Goal: Task Accomplishment & Management: Manage account settings

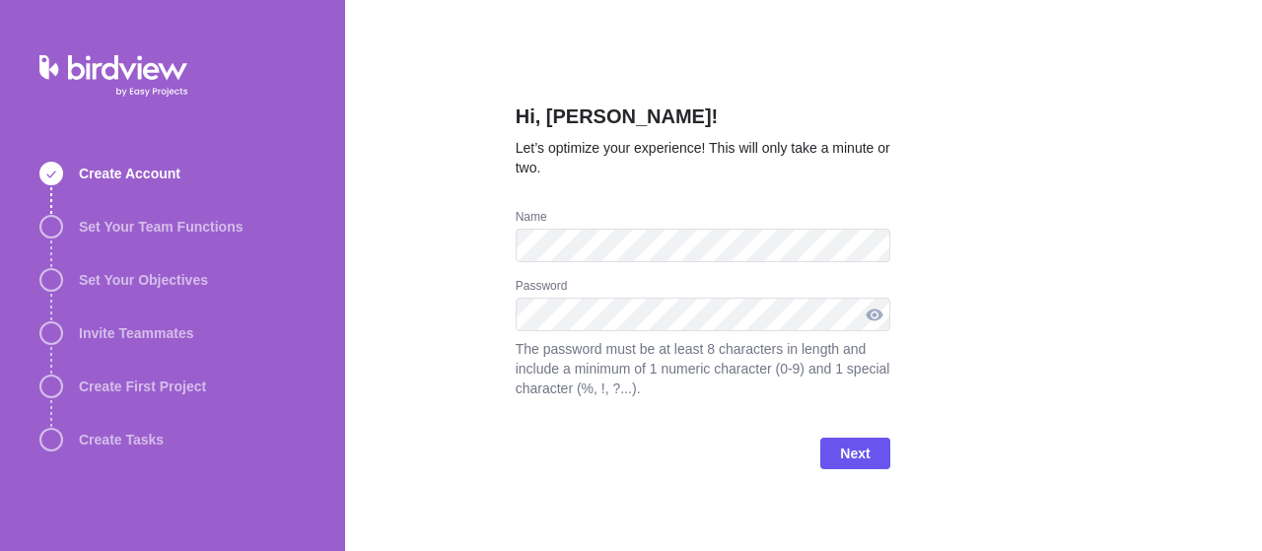
click at [876, 308] on div at bounding box center [875, 315] width 32 height 34
click at [870, 444] on span "Next" at bounding box center [855, 454] width 30 height 24
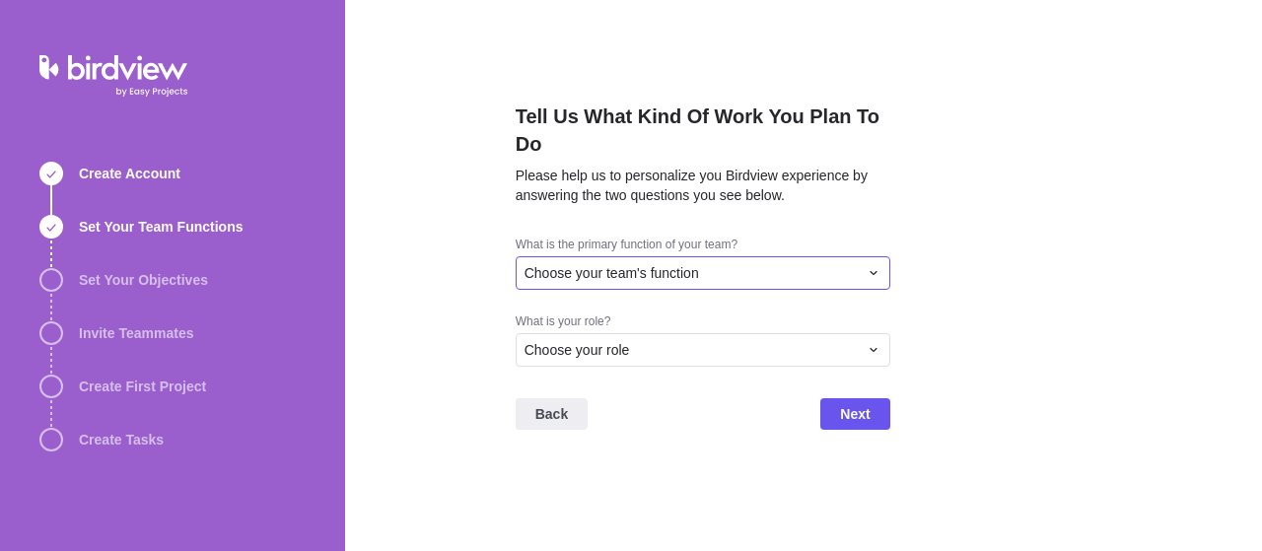
click at [710, 261] on div "Choose your team's function" at bounding box center [703, 273] width 375 height 34
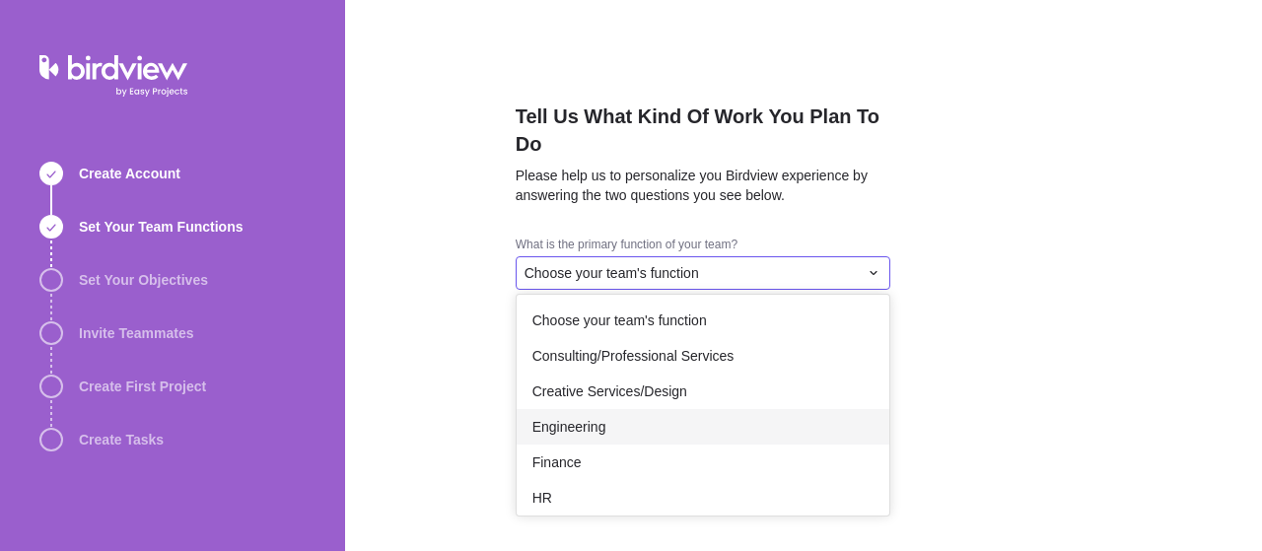
click at [614, 411] on div "Engineering" at bounding box center [703, 427] width 373 height 36
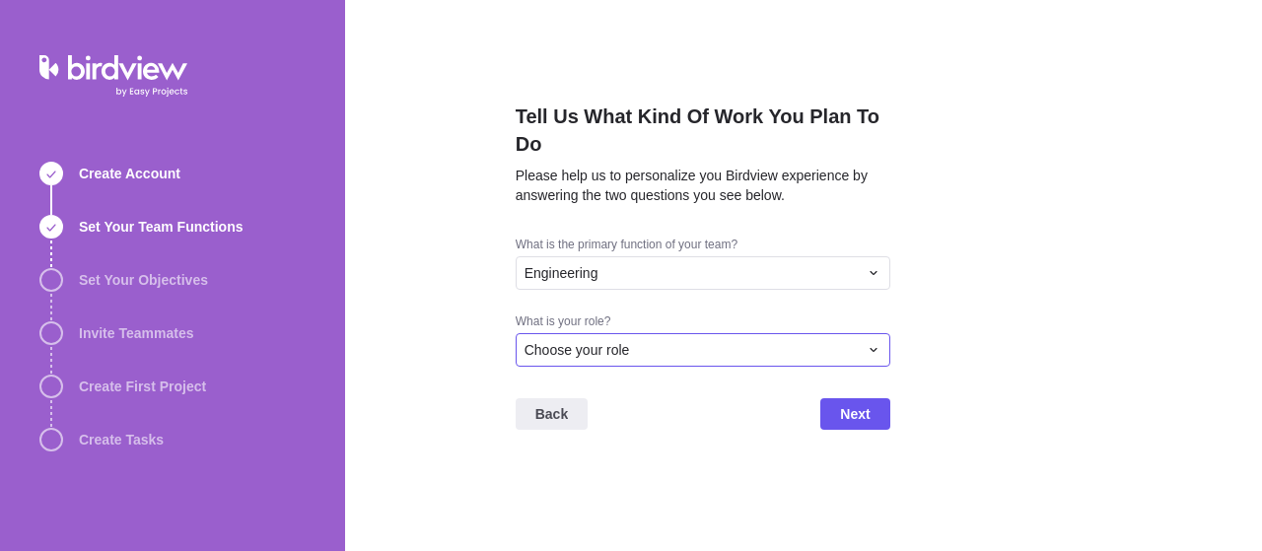
click at [664, 355] on div "Choose your role" at bounding box center [691, 350] width 333 height 20
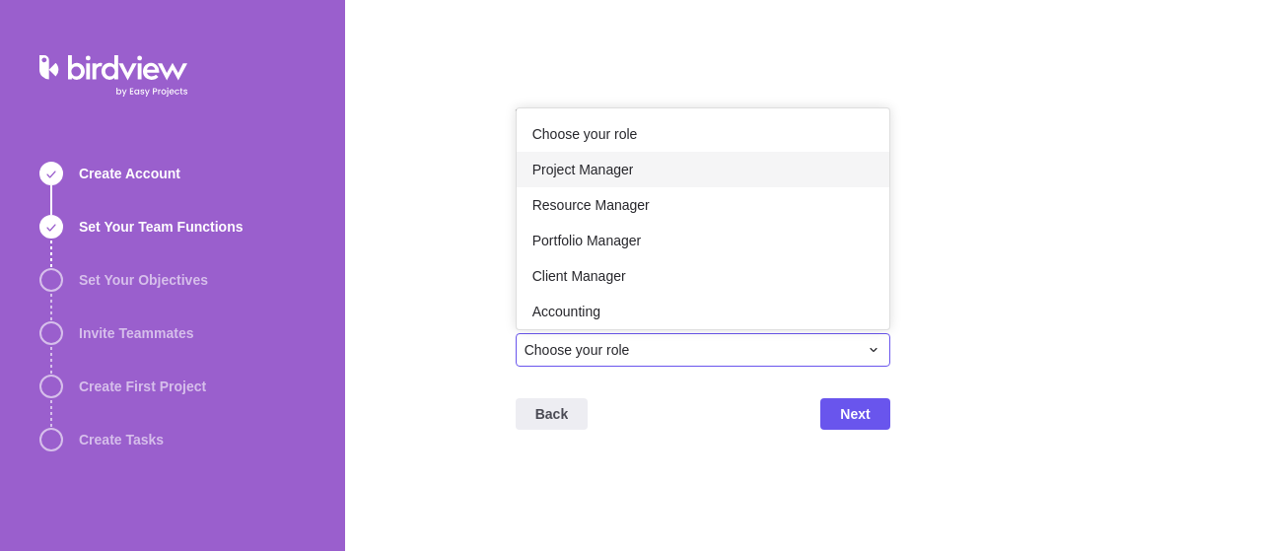
click at [616, 157] on div "Project Manager" at bounding box center [703, 170] width 373 height 36
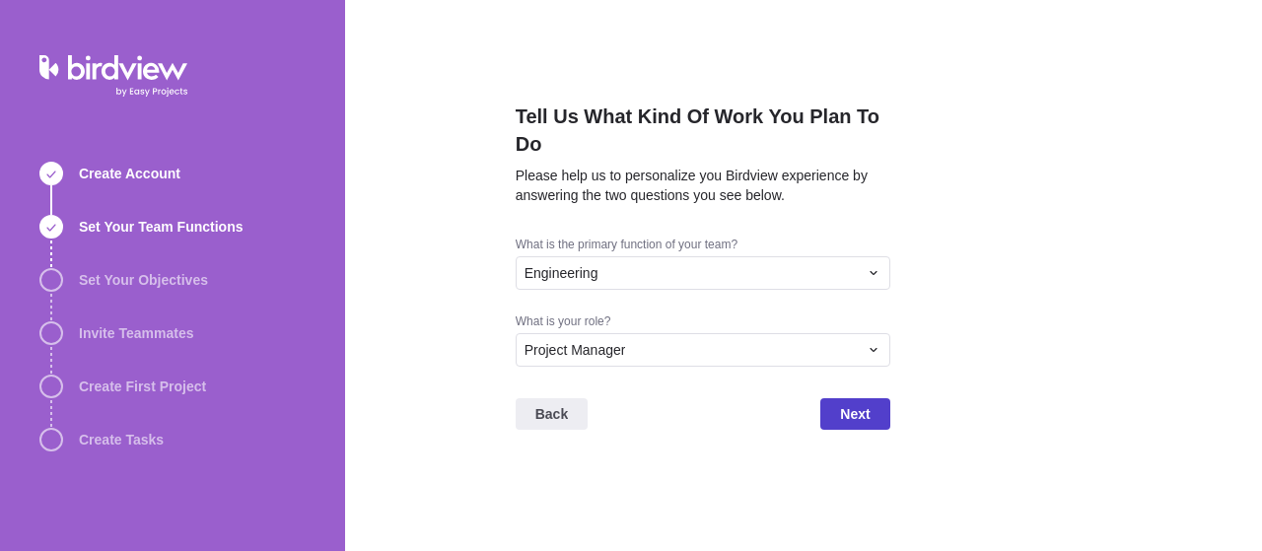
click at [867, 410] on span "Next" at bounding box center [855, 414] width 30 height 24
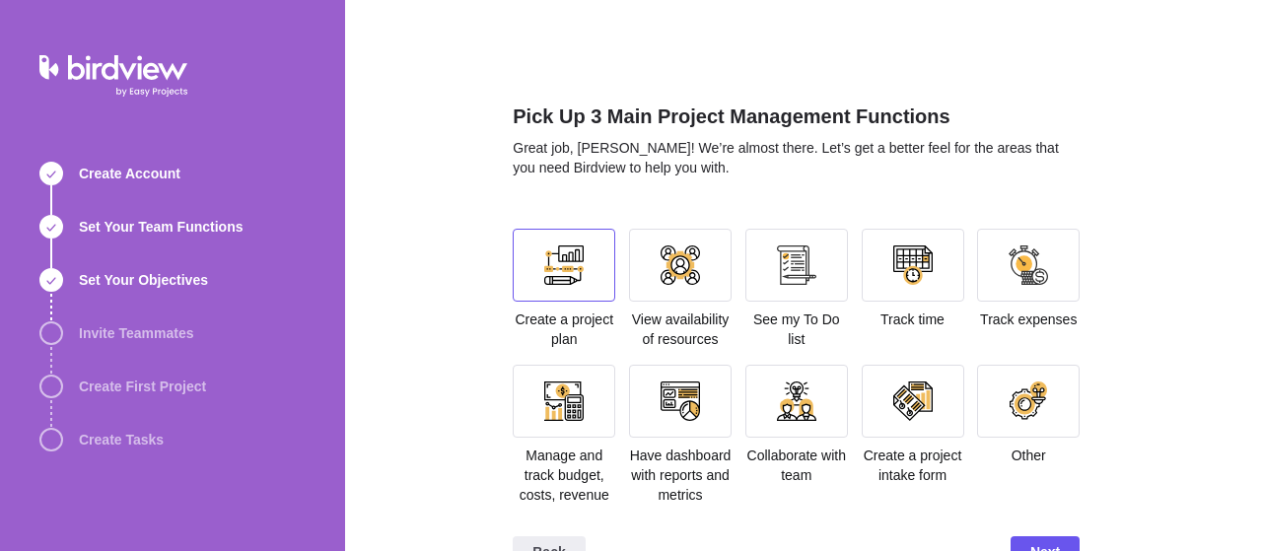
click at [575, 283] on div at bounding box center [563, 265] width 39 height 39
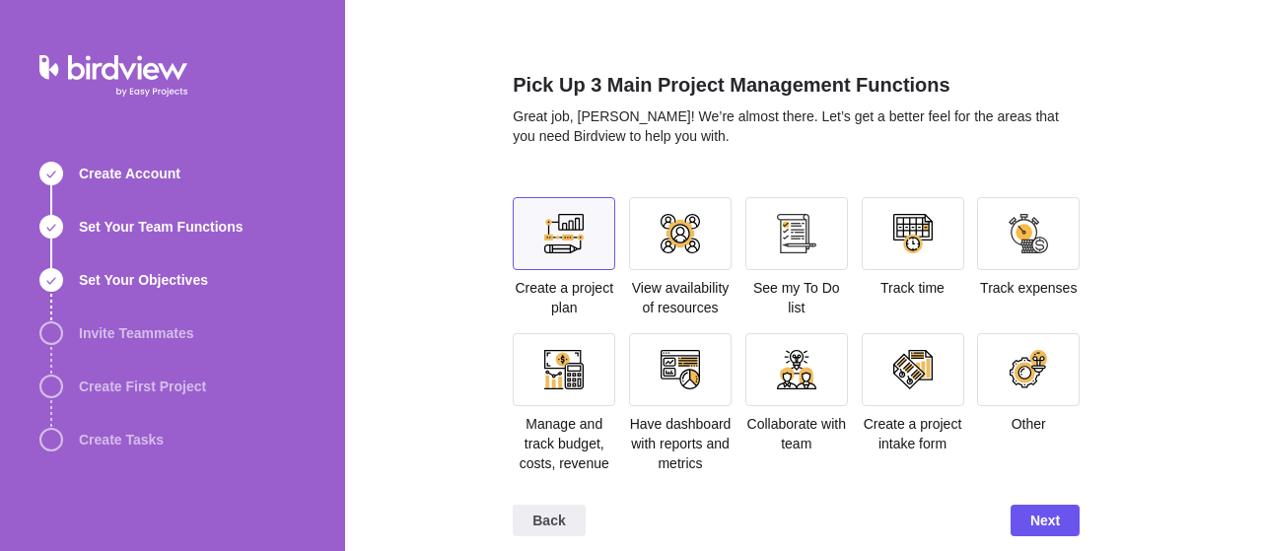
scroll to position [46, 0]
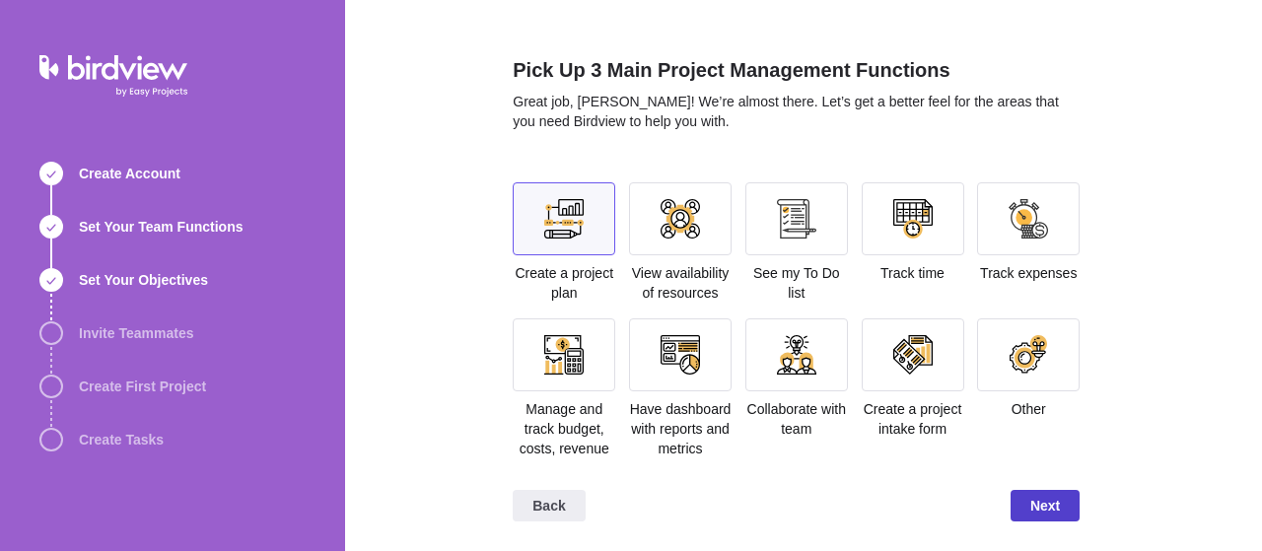
click at [1050, 501] on span "Next" at bounding box center [1046, 506] width 30 height 24
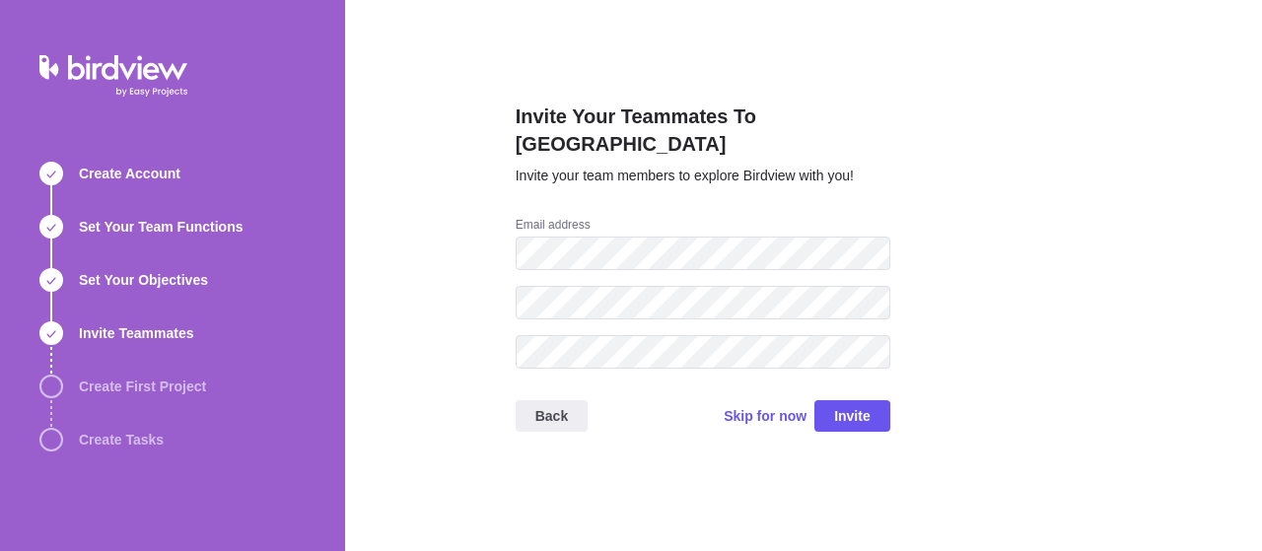
scroll to position [0, 0]
click at [767, 406] on span "Skip for now" at bounding box center [765, 416] width 83 height 20
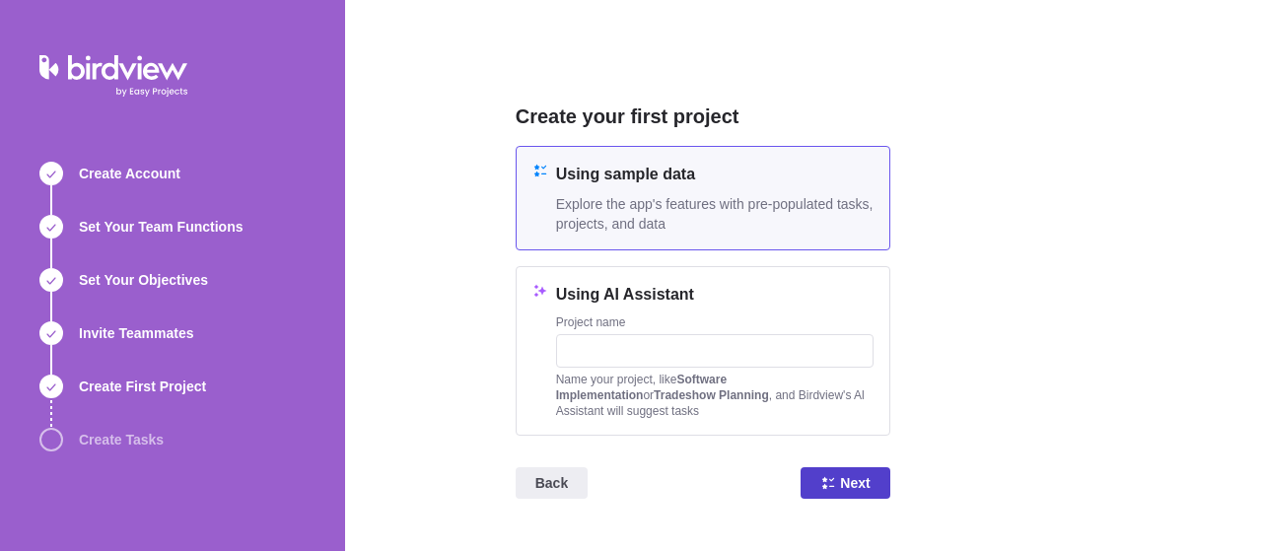
click at [861, 479] on span "Next" at bounding box center [855, 483] width 30 height 24
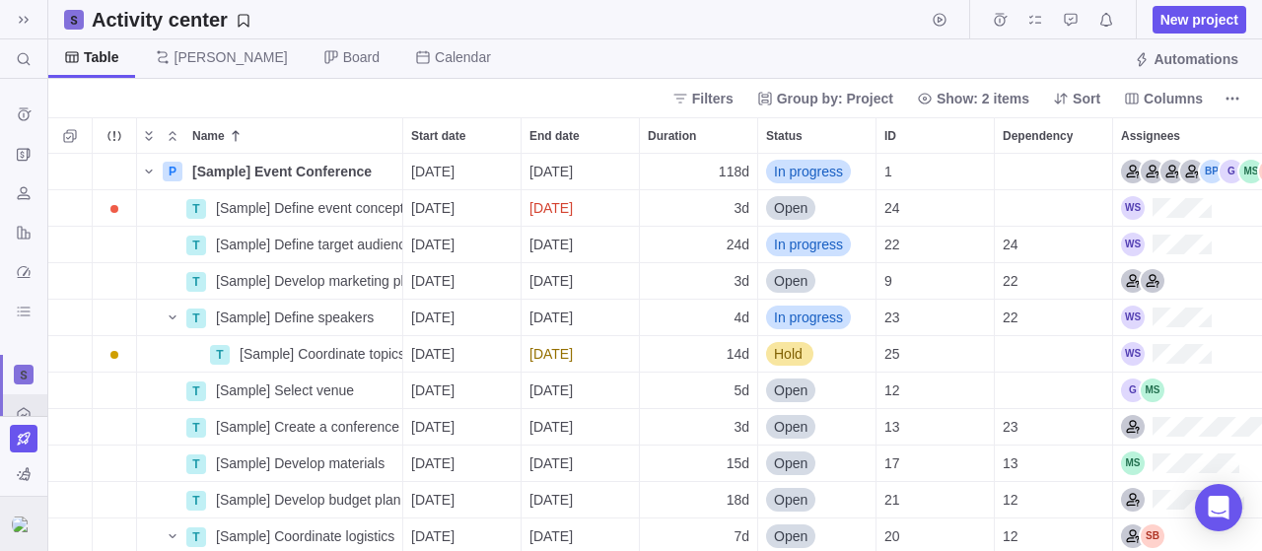
click at [26, 525] on img at bounding box center [24, 525] width 24 height 16
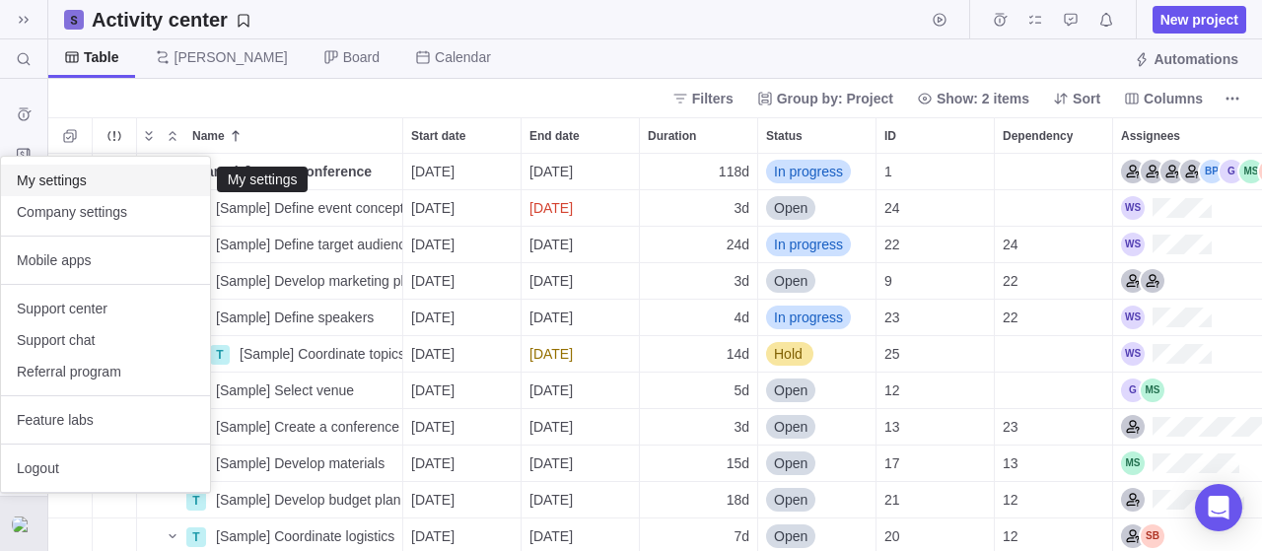
click at [109, 182] on span "My settings" at bounding box center [106, 181] width 178 height 20
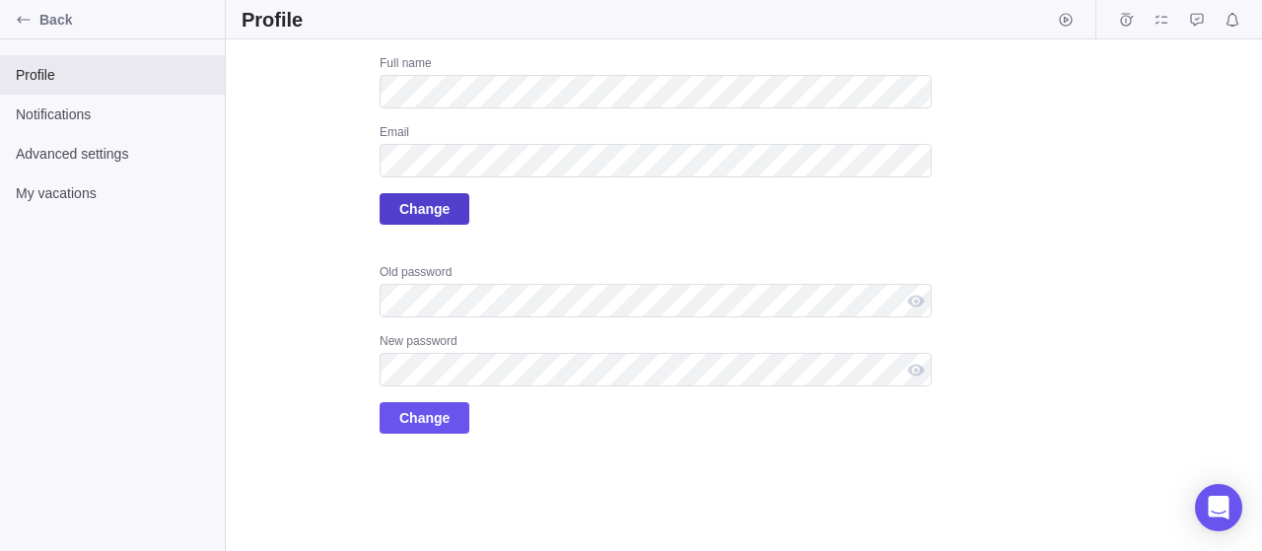
click at [433, 210] on span "Change" at bounding box center [424, 209] width 50 height 24
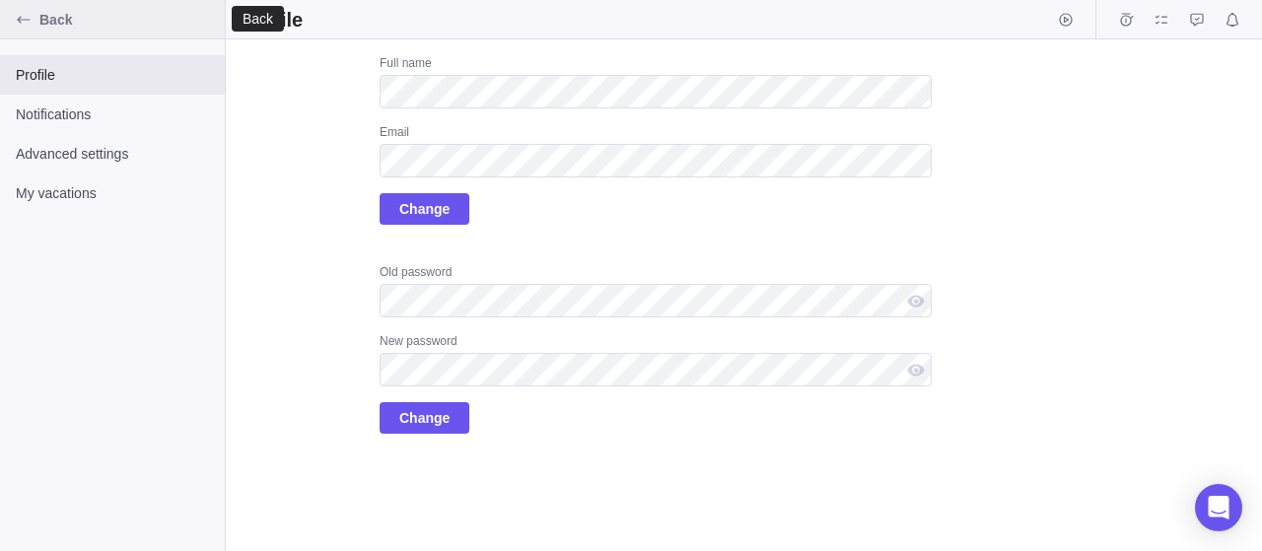
click at [51, 20] on span "Back" at bounding box center [128, 20] width 178 height 20
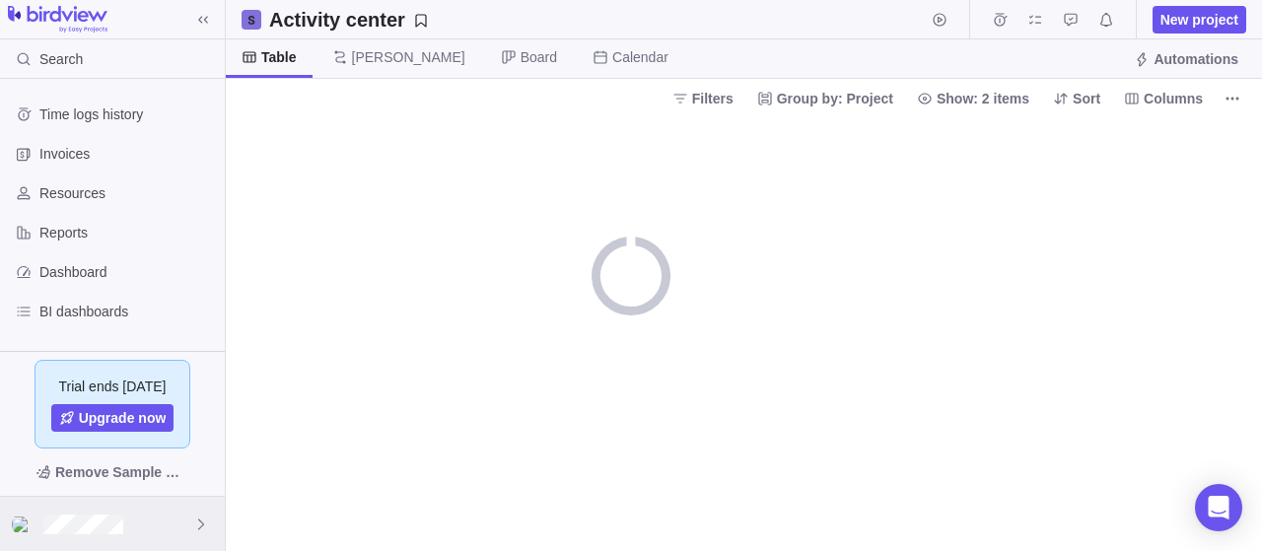
click at [170, 530] on div at bounding box center [112, 524] width 225 height 54
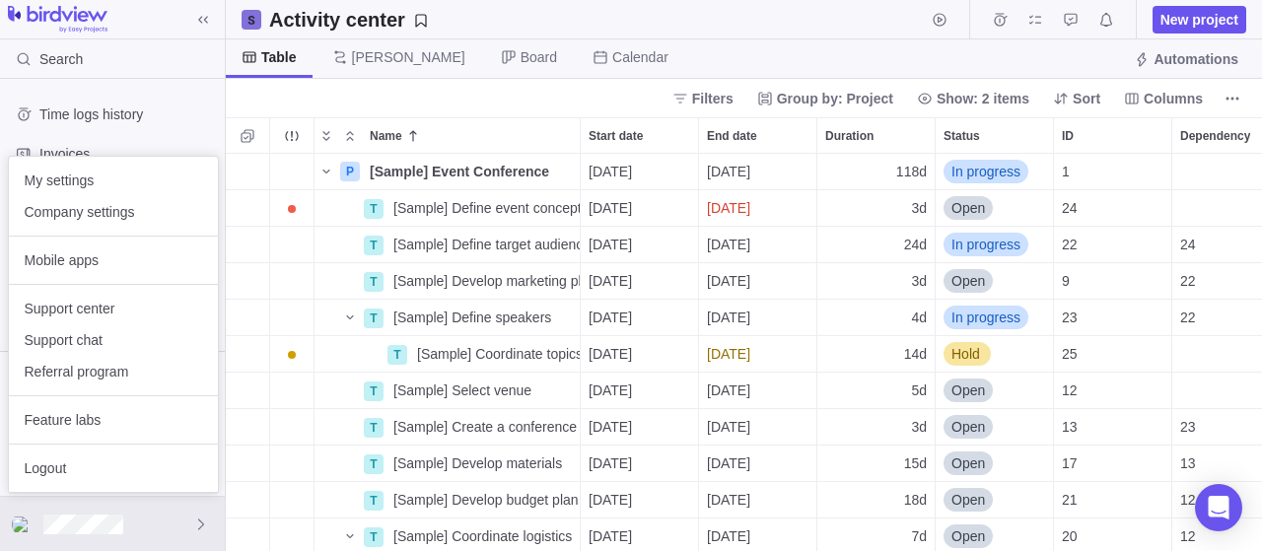
scroll to position [398, 1037]
click at [43, 463] on span "Logout" at bounding box center [114, 469] width 178 height 20
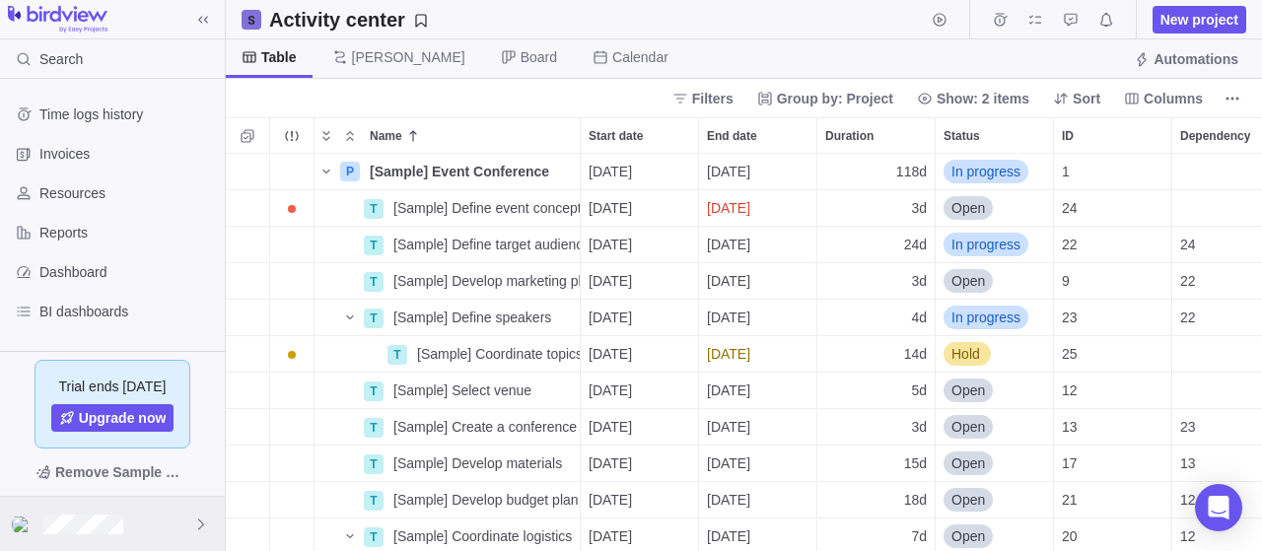
click at [147, 526] on div at bounding box center [112, 524] width 225 height 54
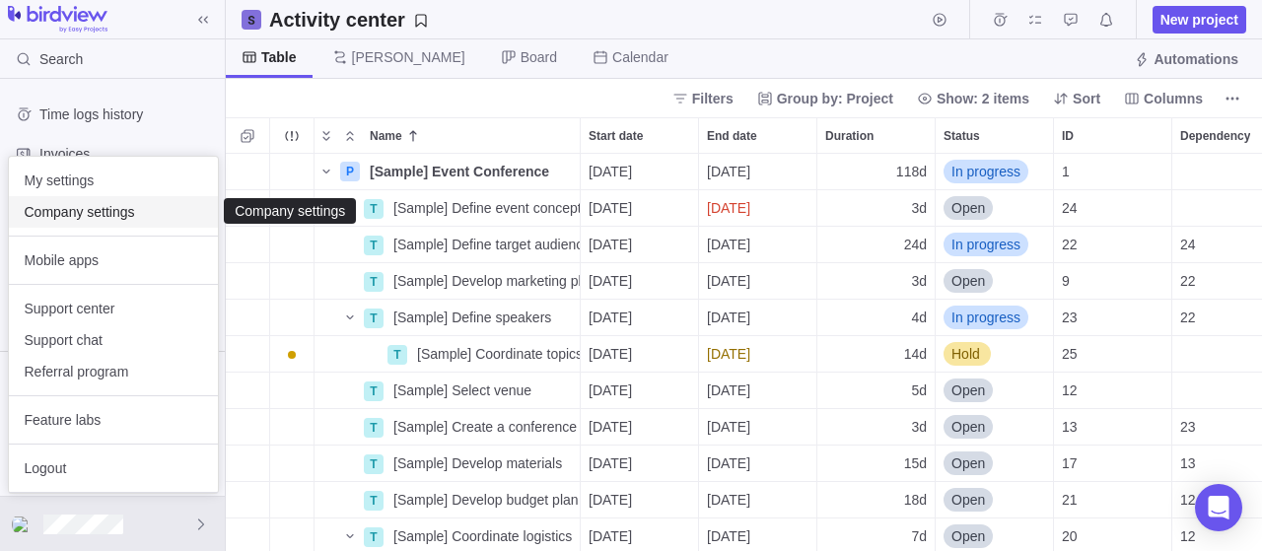
click at [111, 216] on span "Company settings" at bounding box center [114, 212] width 178 height 20
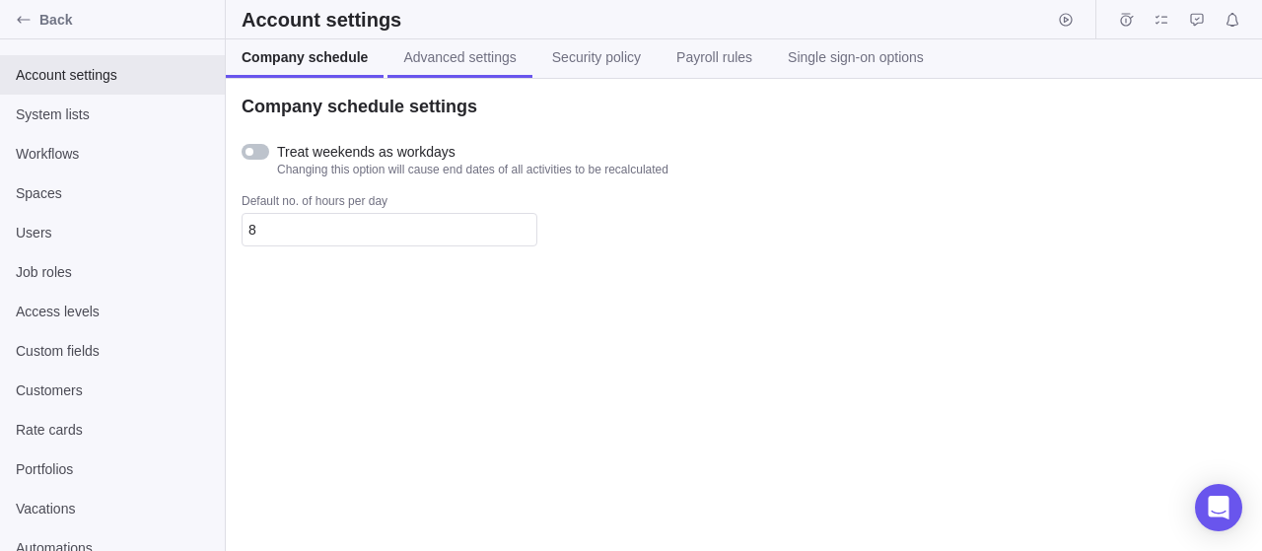
click at [463, 62] on span "Advanced settings" at bounding box center [459, 57] width 112 height 20
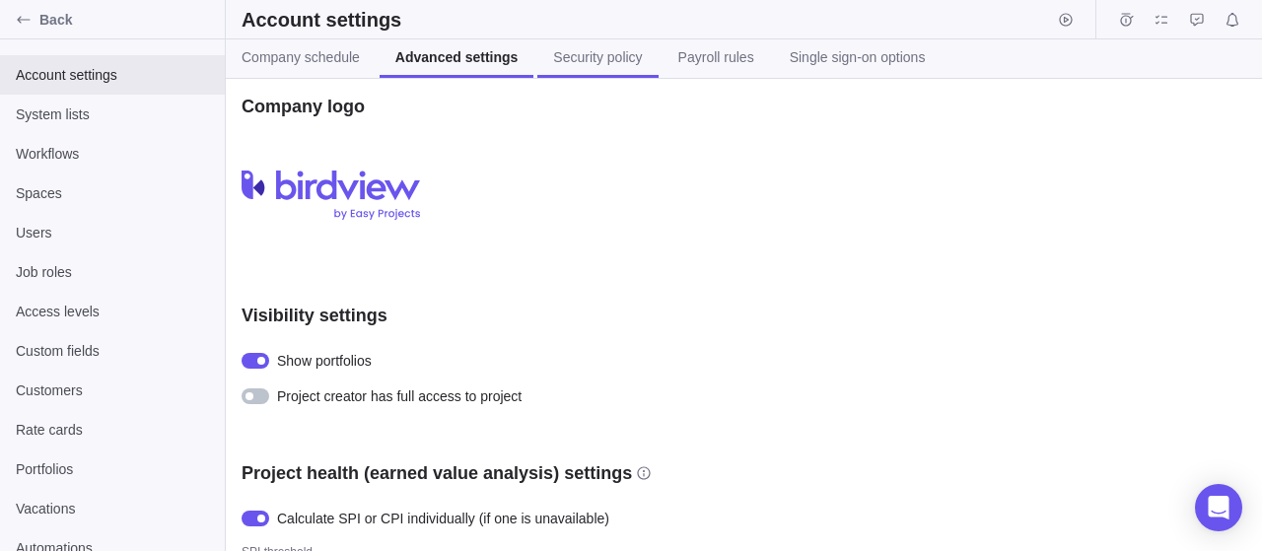
click at [592, 58] on span "Security policy" at bounding box center [597, 57] width 89 height 20
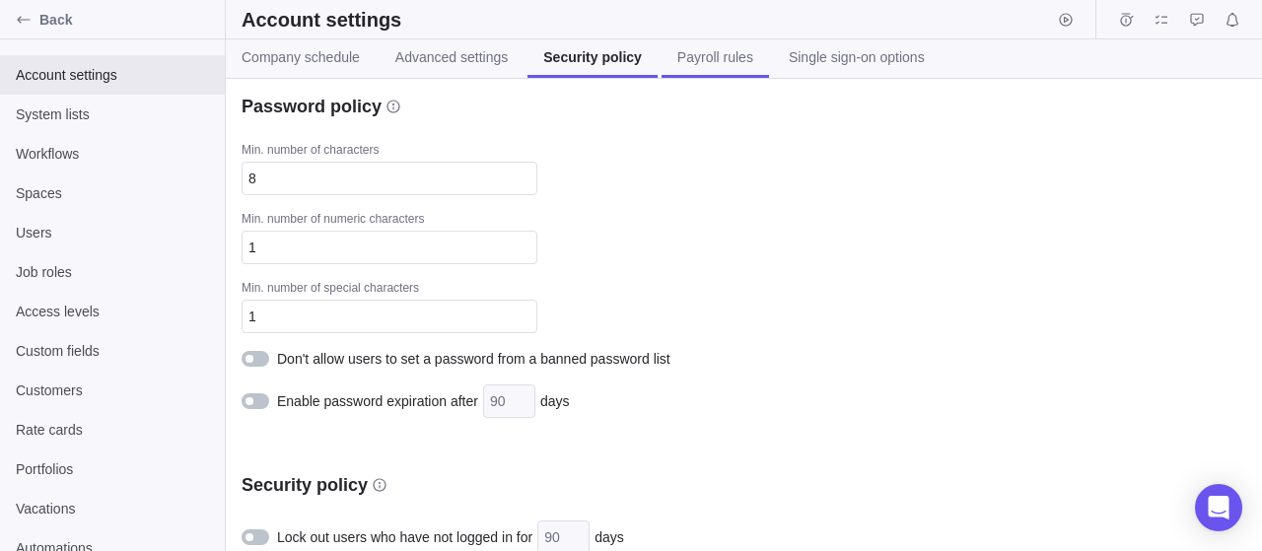
click at [705, 56] on span "Payroll rules" at bounding box center [716, 57] width 76 height 20
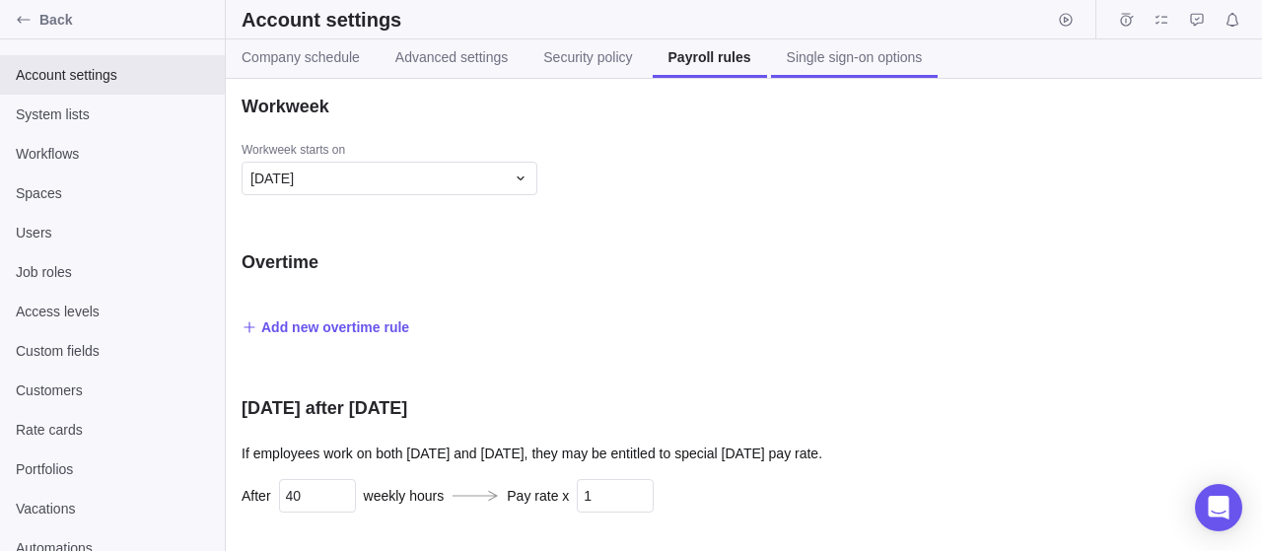
click at [846, 66] on span "Single sign-on options" at bounding box center [855, 57] width 136 height 20
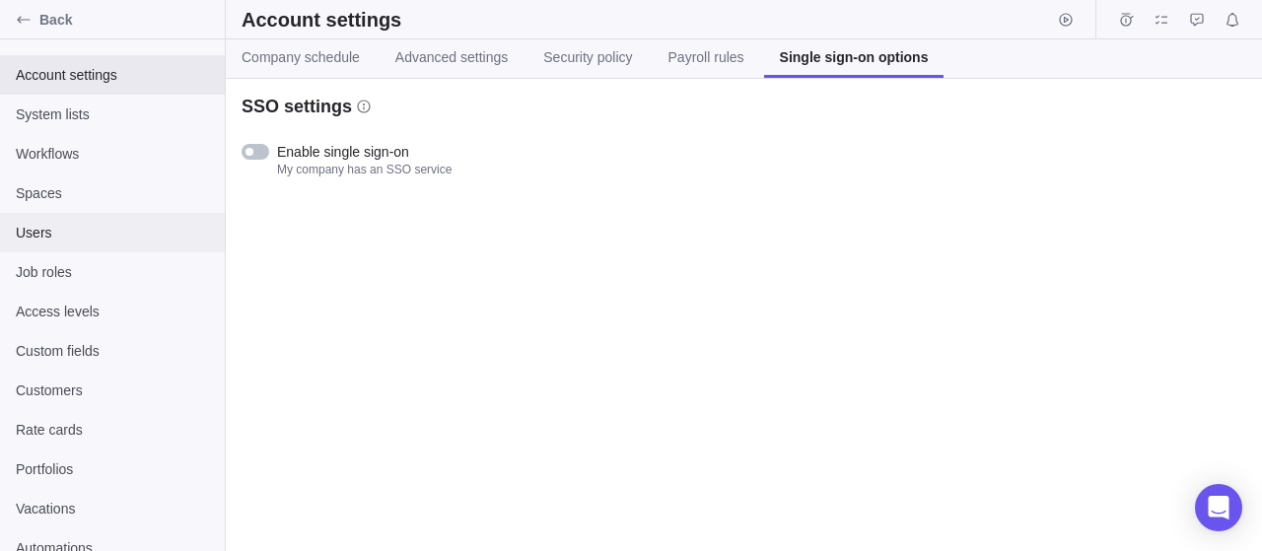
click at [78, 237] on span "Users" at bounding box center [112, 233] width 193 height 20
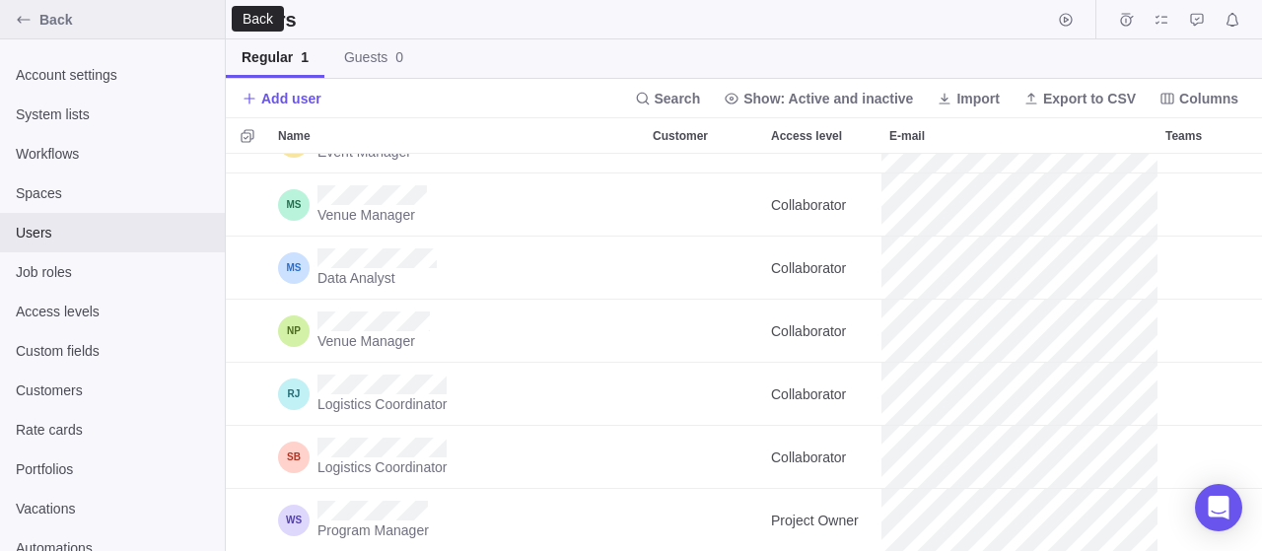
click at [33, 21] on div "Back" at bounding box center [24, 20] width 32 height 32
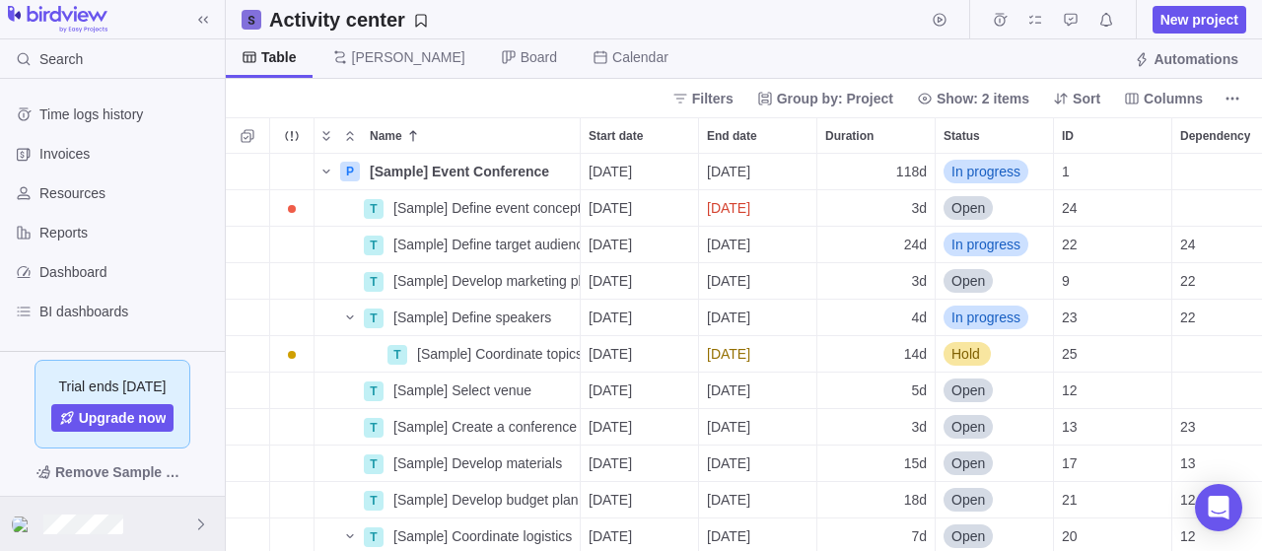
click at [202, 522] on icon at bounding box center [201, 525] width 16 height 16
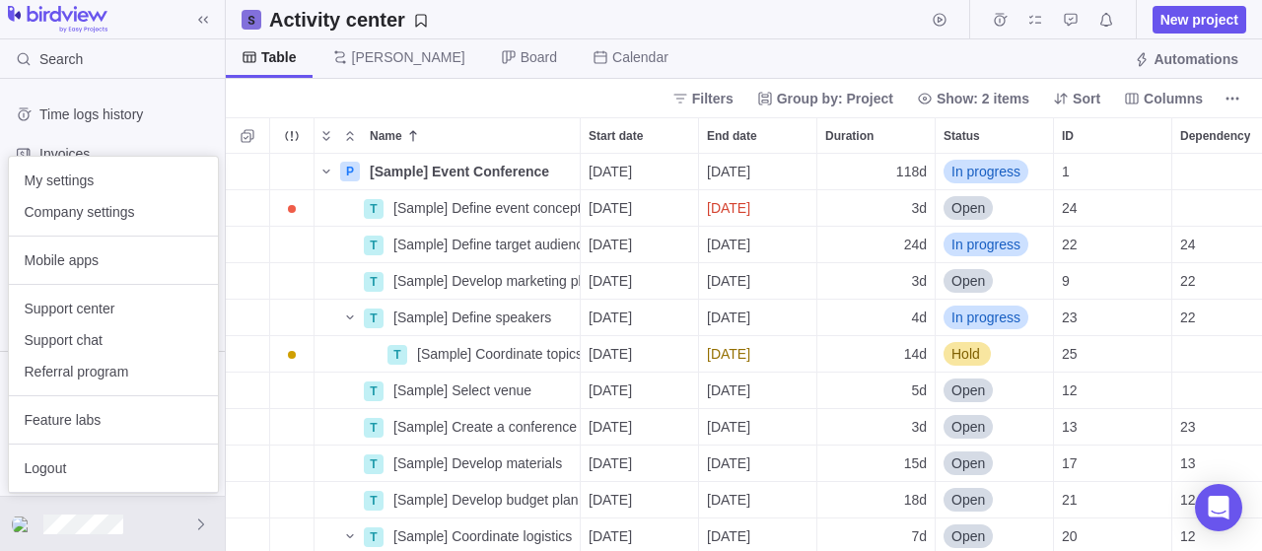
click at [482, 243] on body "Search Time logs history Invoices Resources Reports Dashboard BI dashboards Mai…" at bounding box center [631, 275] width 1262 height 551
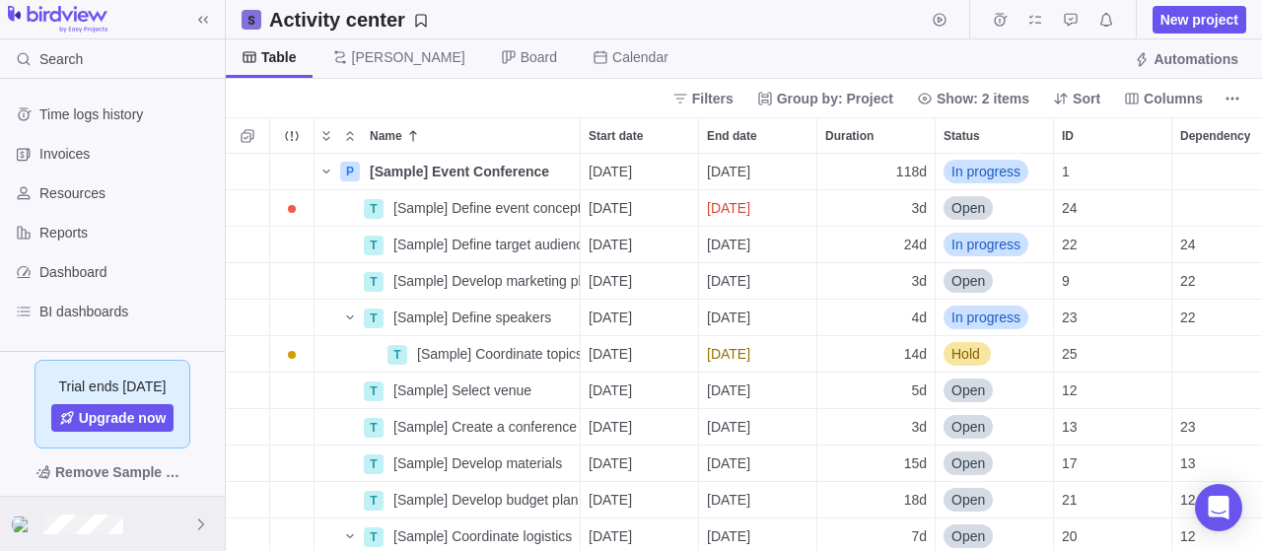
click at [168, 526] on div at bounding box center [112, 524] width 225 height 54
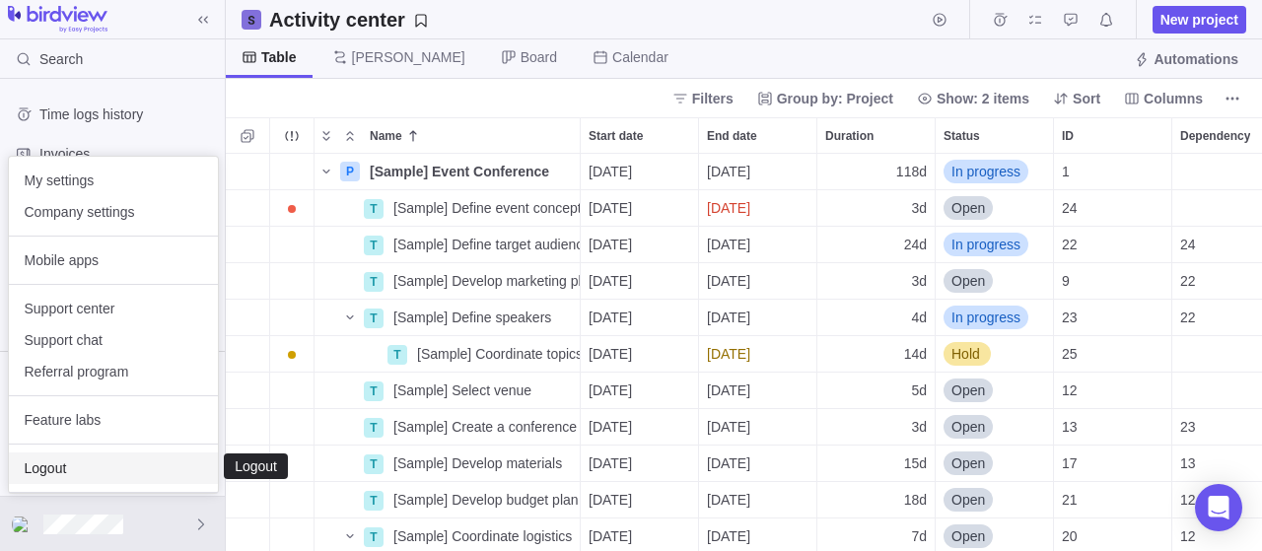
click at [67, 472] on span "Logout" at bounding box center [114, 469] width 178 height 20
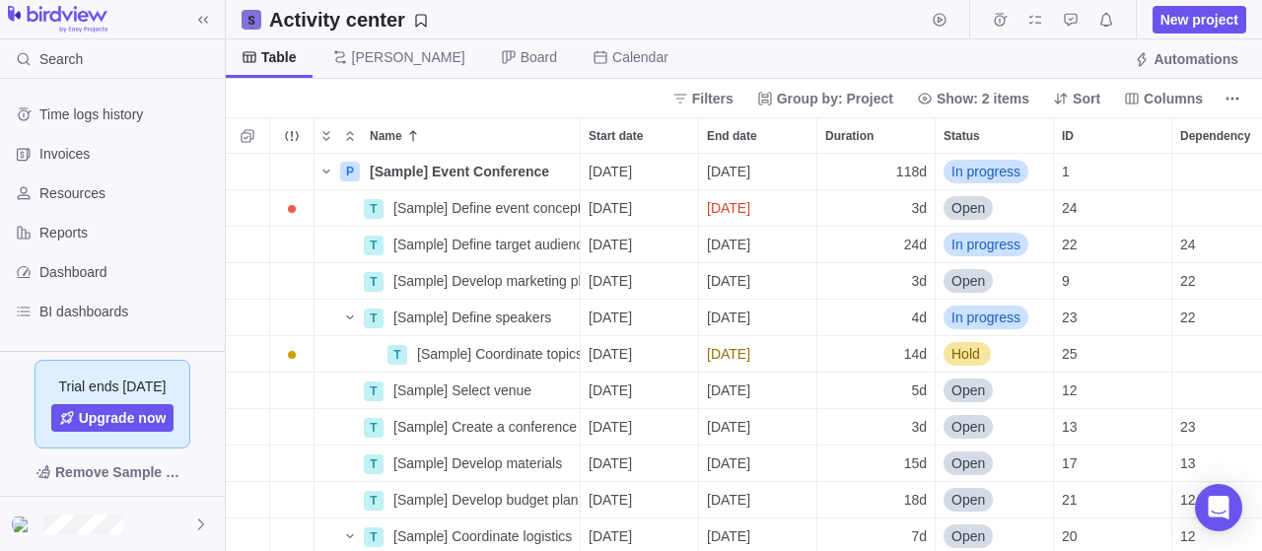
scroll to position [398, 1037]
click at [127, 528] on div at bounding box center [112, 524] width 225 height 54
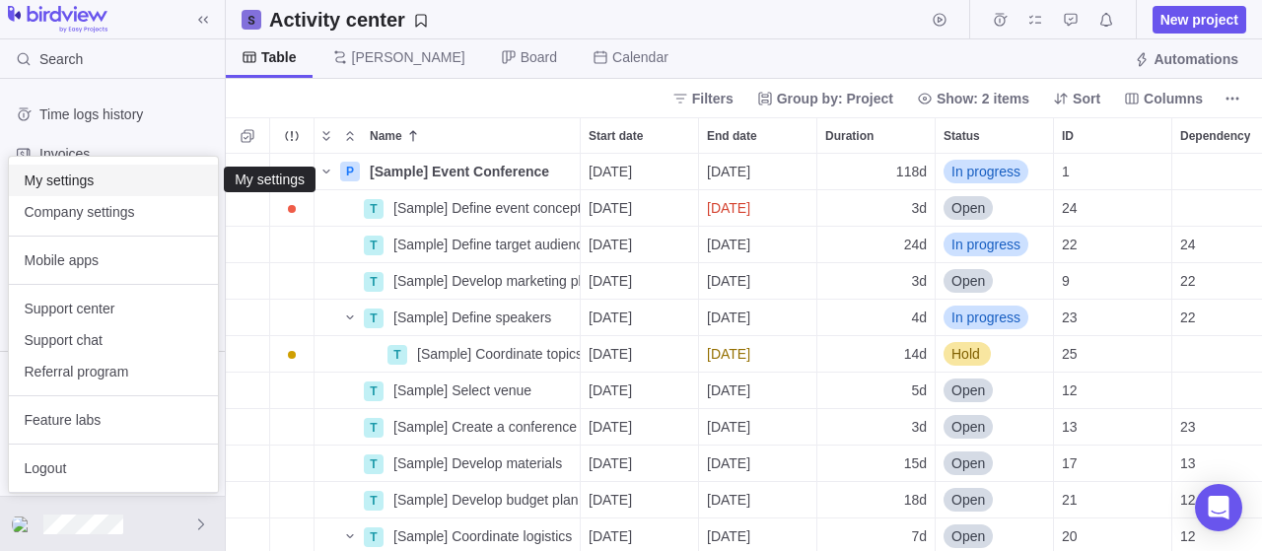
click at [119, 180] on span "My settings" at bounding box center [114, 181] width 178 height 20
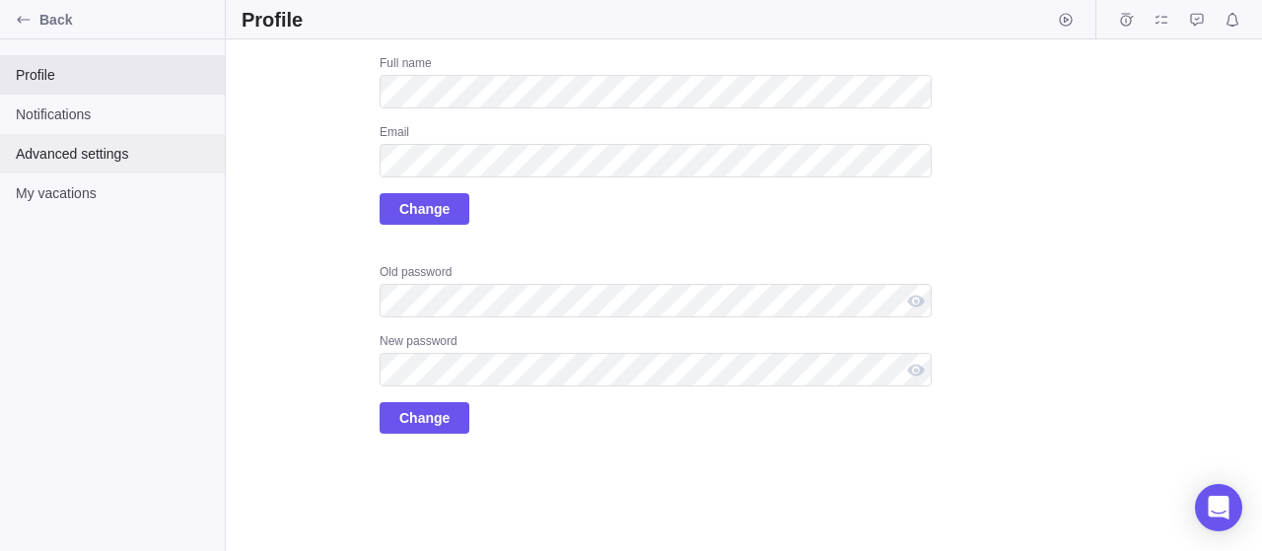
click at [66, 151] on span "Advanced settings" at bounding box center [112, 154] width 193 height 20
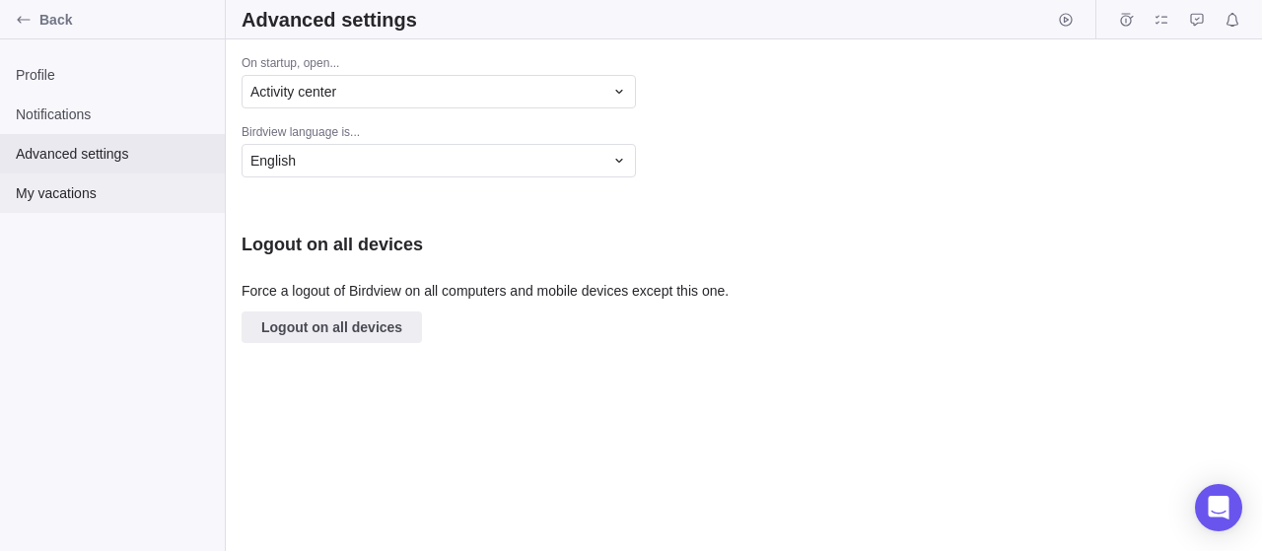
click at [81, 194] on span "My vacations" at bounding box center [112, 193] width 193 height 20
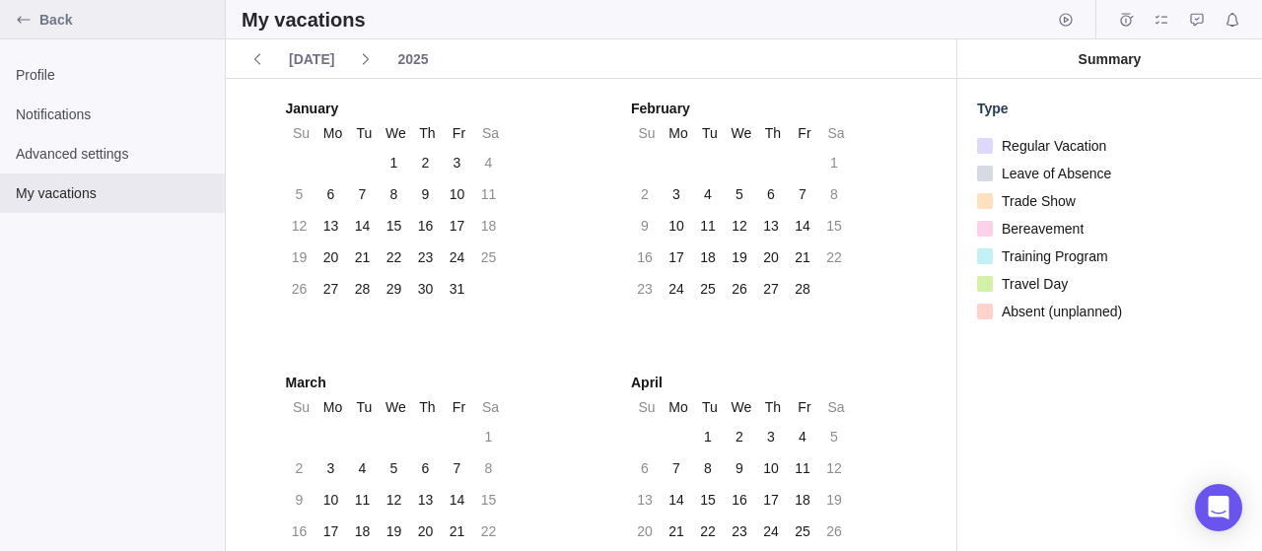
click at [48, 25] on span "Back" at bounding box center [128, 20] width 178 height 20
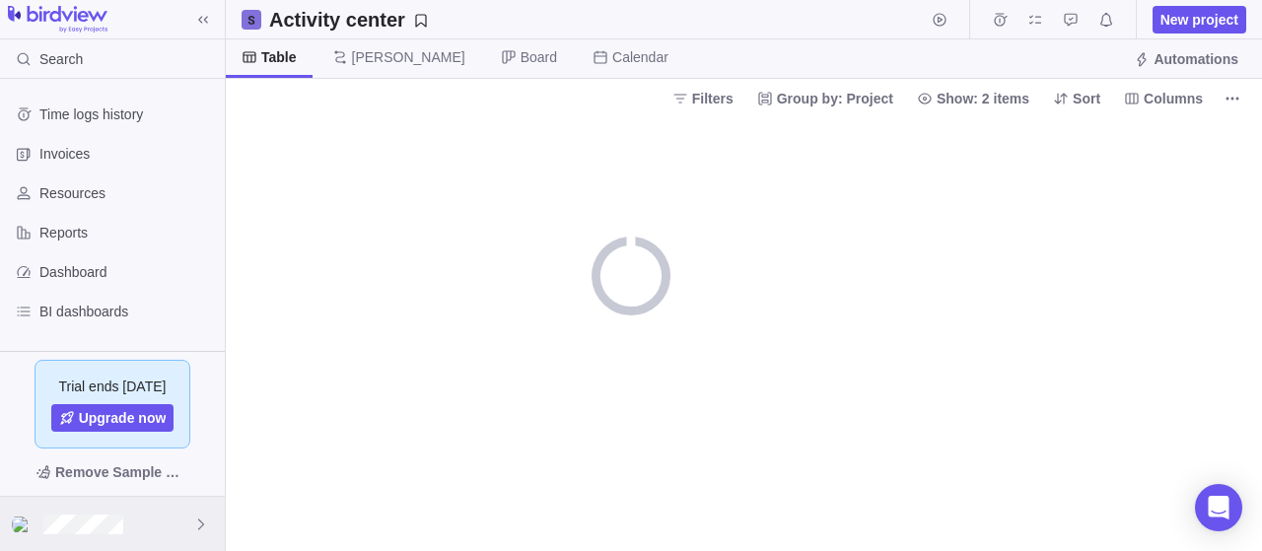
click at [133, 524] on div at bounding box center [112, 524] width 225 height 54
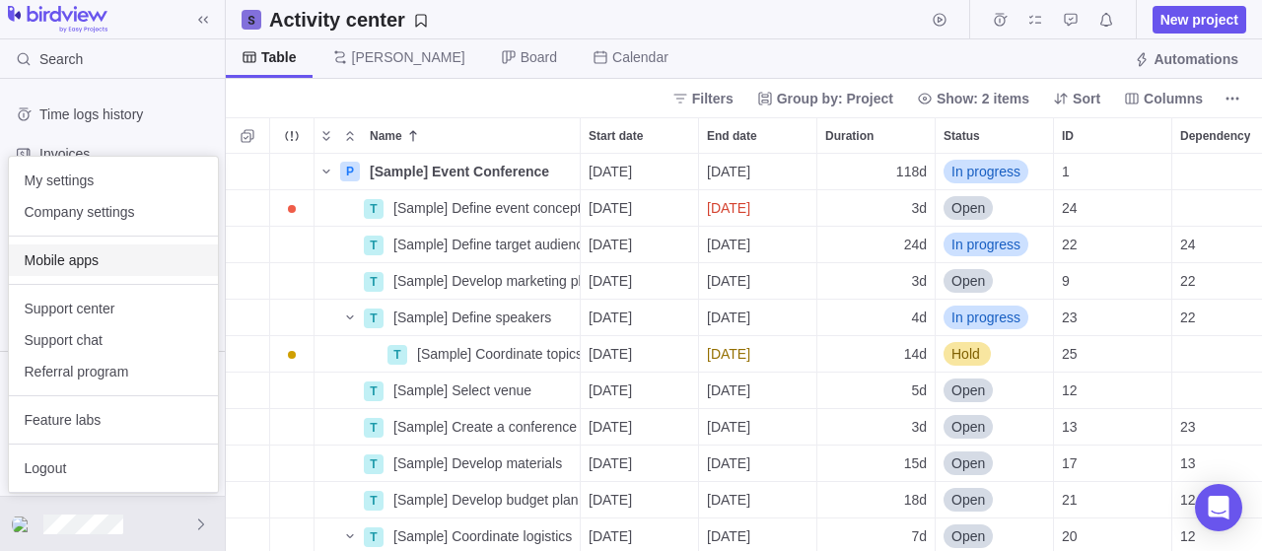
scroll to position [398, 1037]
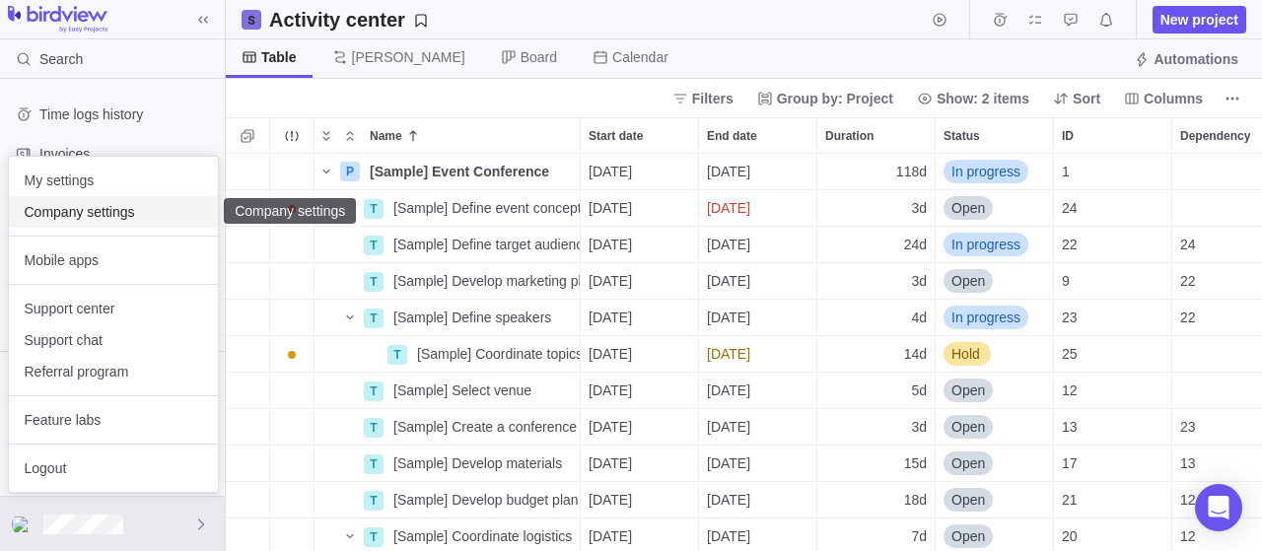
click at [107, 215] on span "Company settings" at bounding box center [114, 212] width 178 height 20
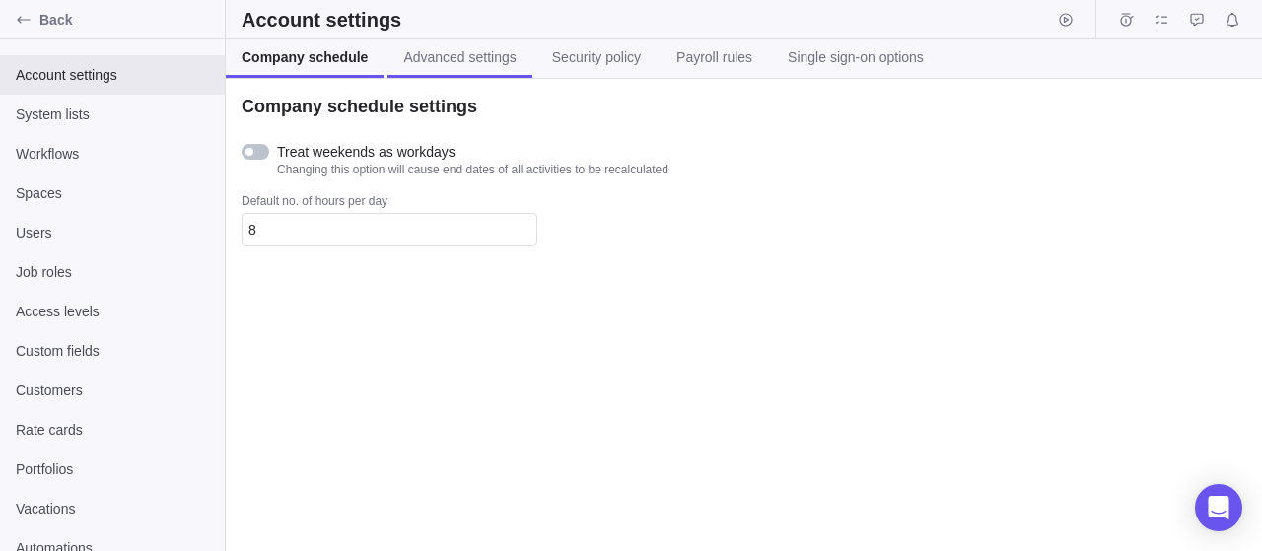
click at [444, 55] on span "Advanced settings" at bounding box center [459, 57] width 112 height 20
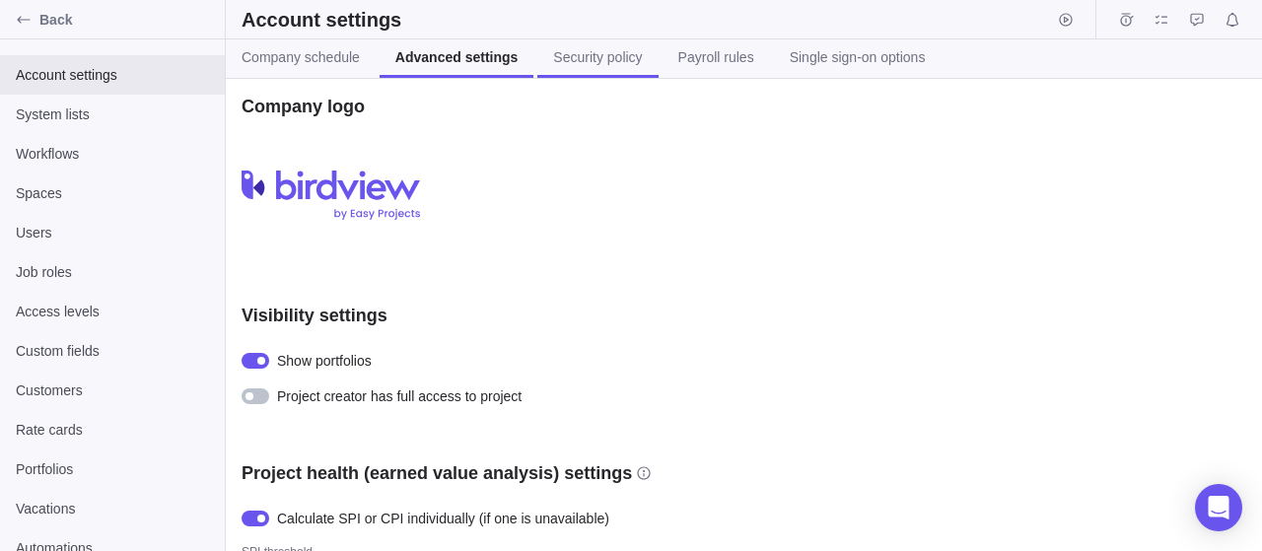
click at [606, 56] on span "Security policy" at bounding box center [597, 57] width 89 height 20
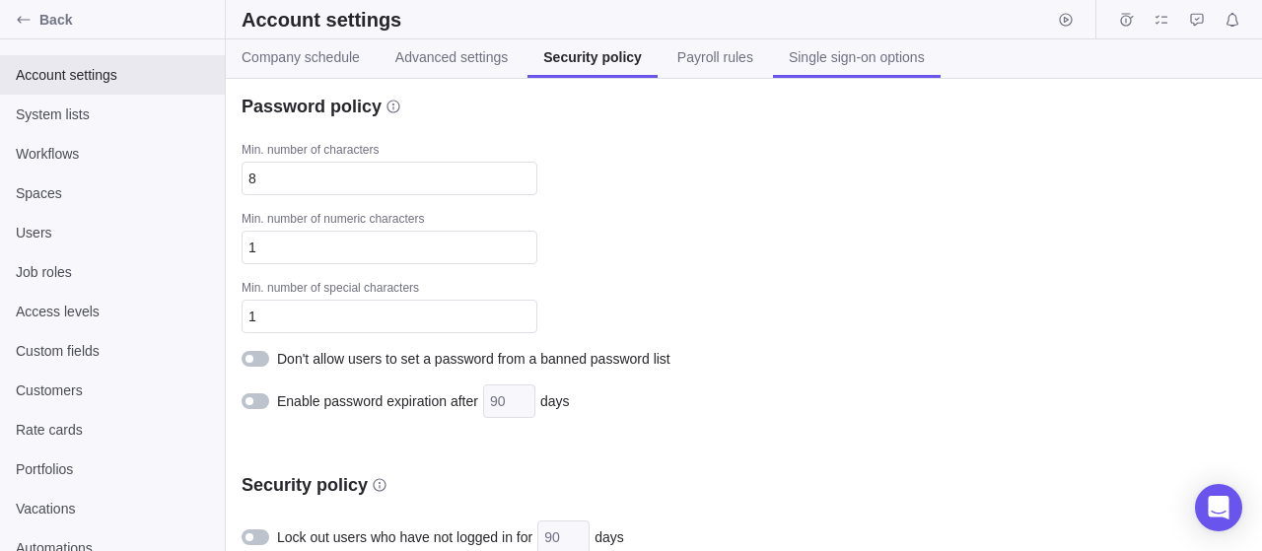
click at [850, 53] on span "Single sign-on options" at bounding box center [857, 57] width 136 height 20
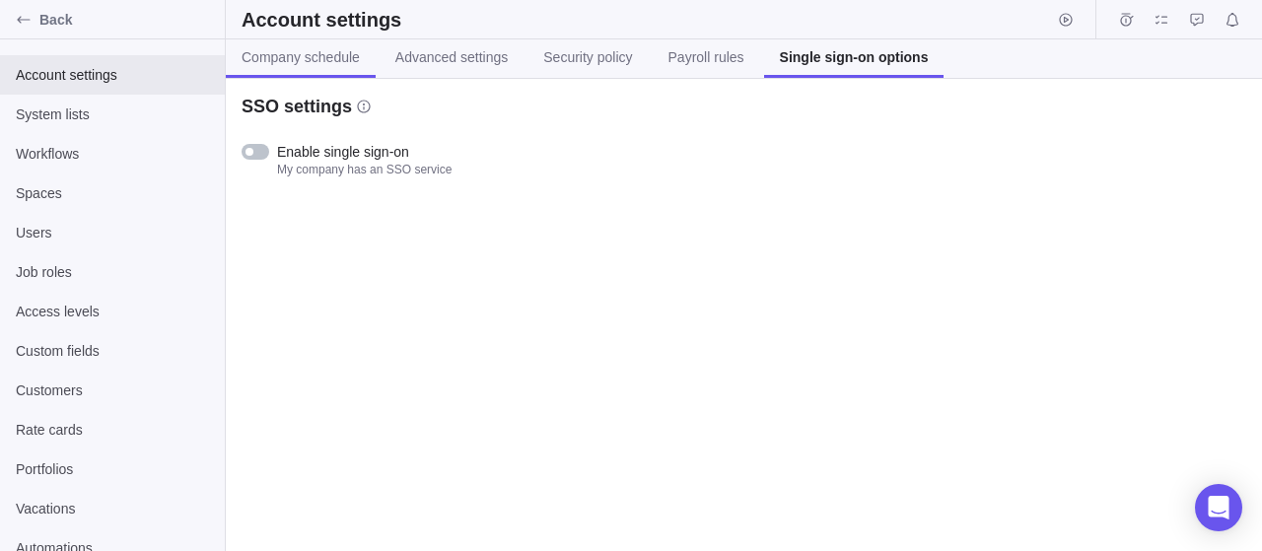
click at [341, 60] on span "Company schedule" at bounding box center [301, 57] width 118 height 20
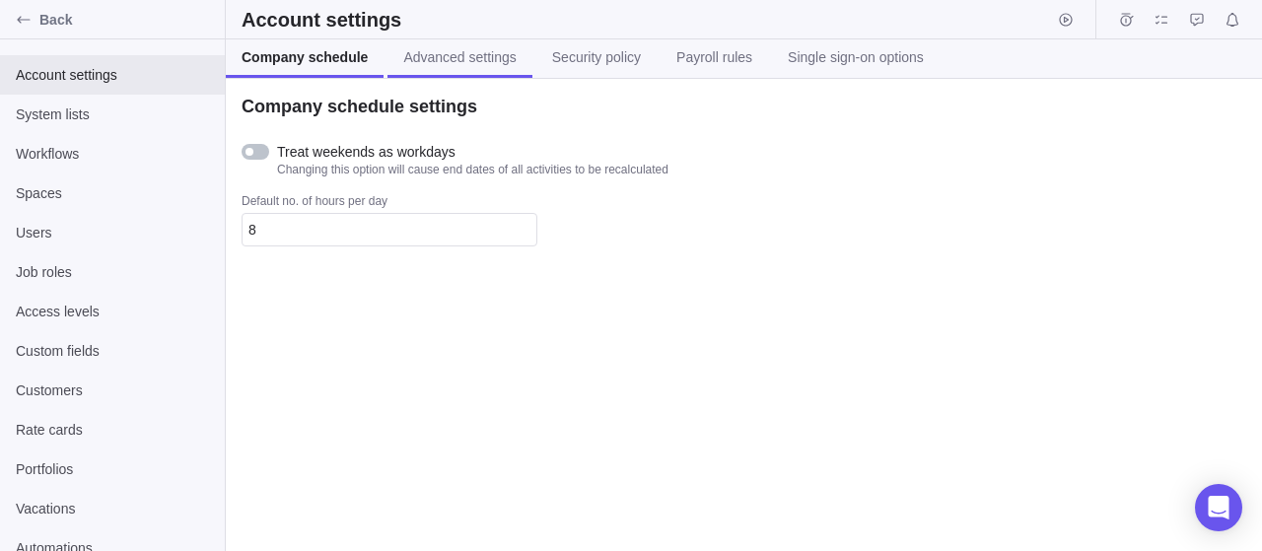
click at [423, 56] on span "Advanced settings" at bounding box center [459, 57] width 112 height 20
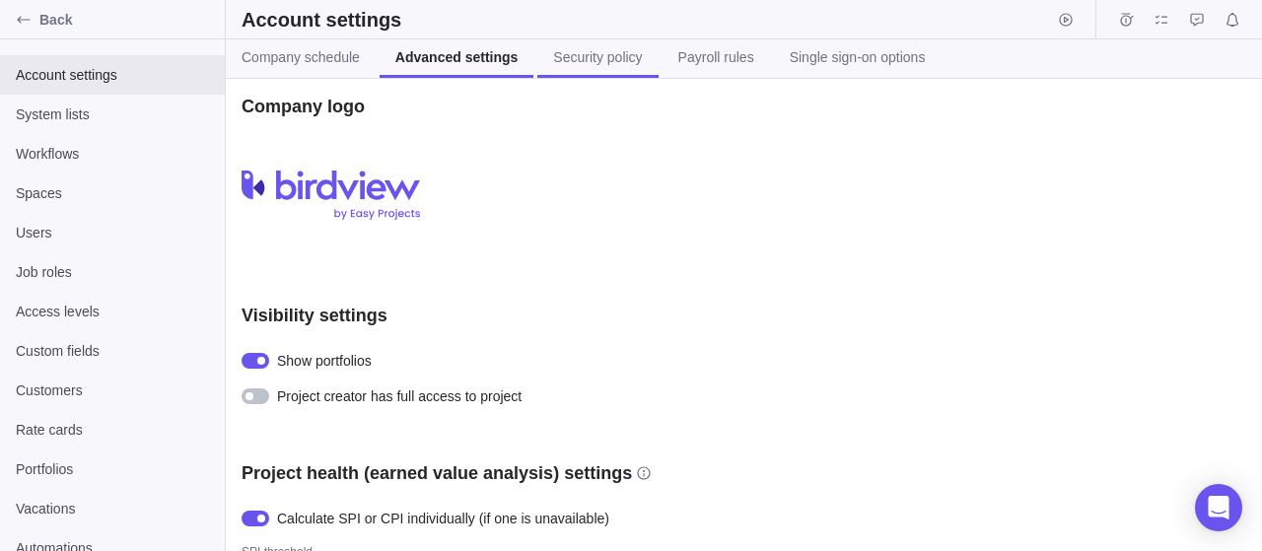
click at [577, 57] on span "Security policy" at bounding box center [597, 57] width 89 height 20
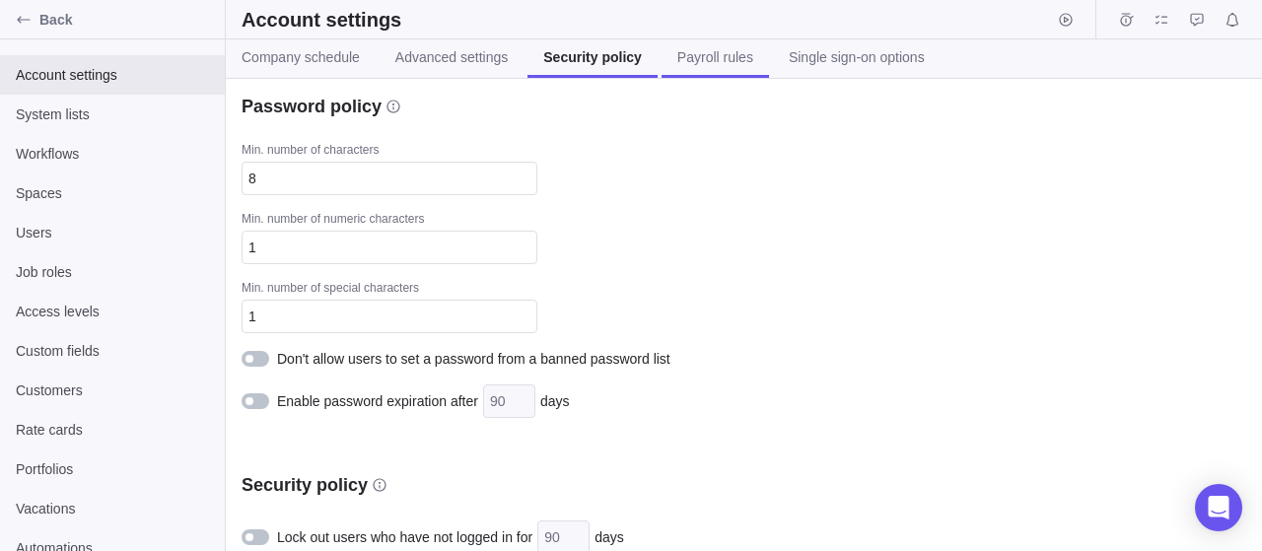
click at [699, 58] on span "Payroll rules" at bounding box center [716, 57] width 76 height 20
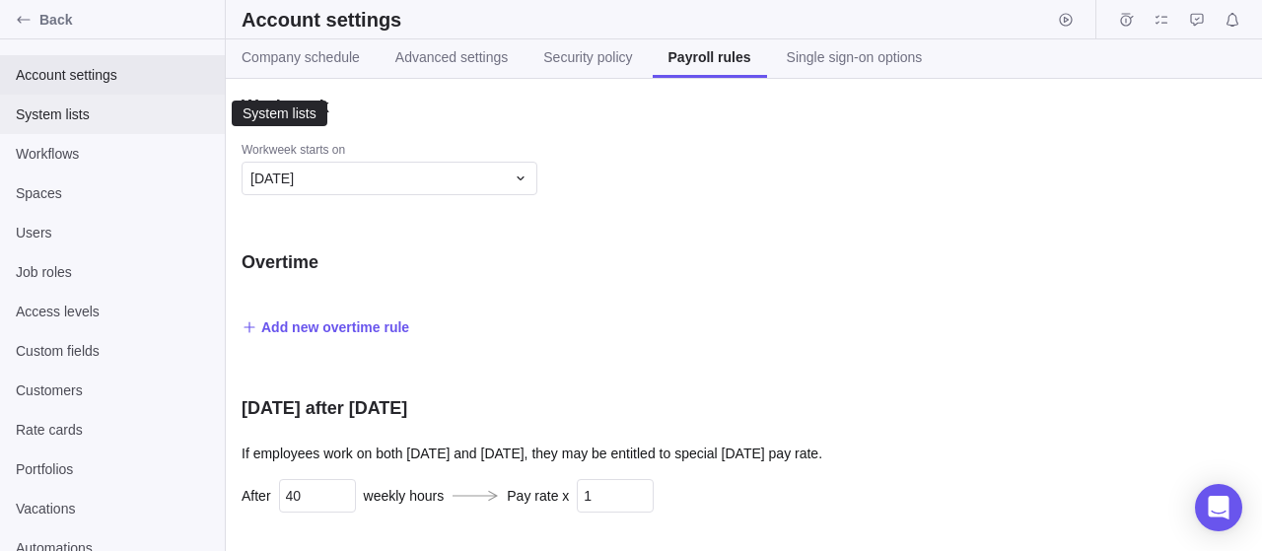
click at [71, 119] on span "System lists" at bounding box center [112, 115] width 193 height 20
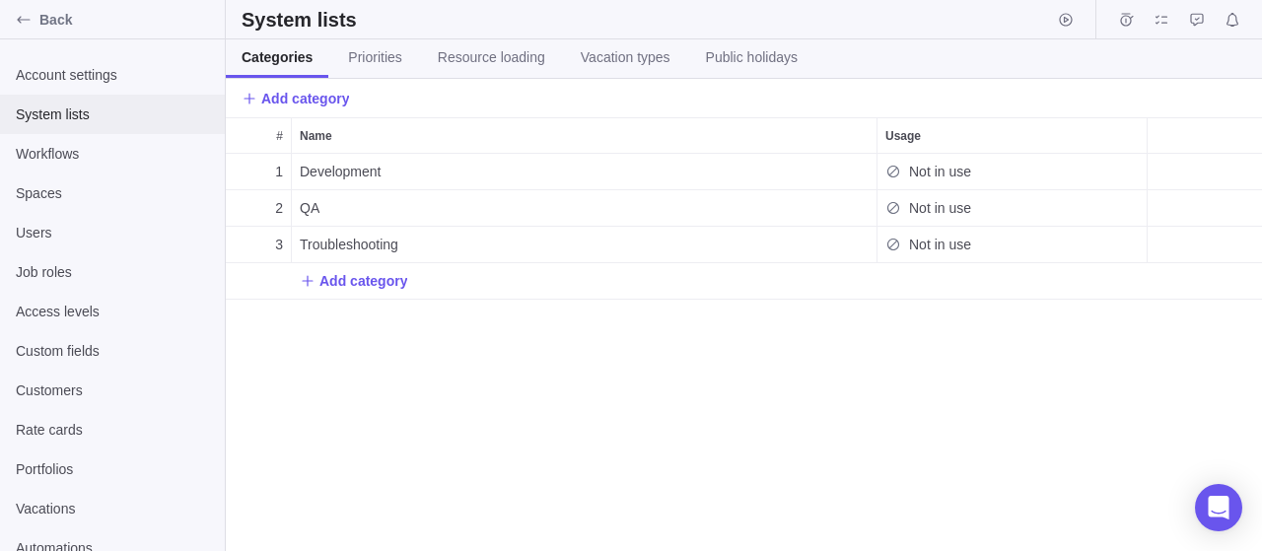
scroll to position [398, 1037]
click at [80, 158] on span "Workflows" at bounding box center [112, 154] width 193 height 20
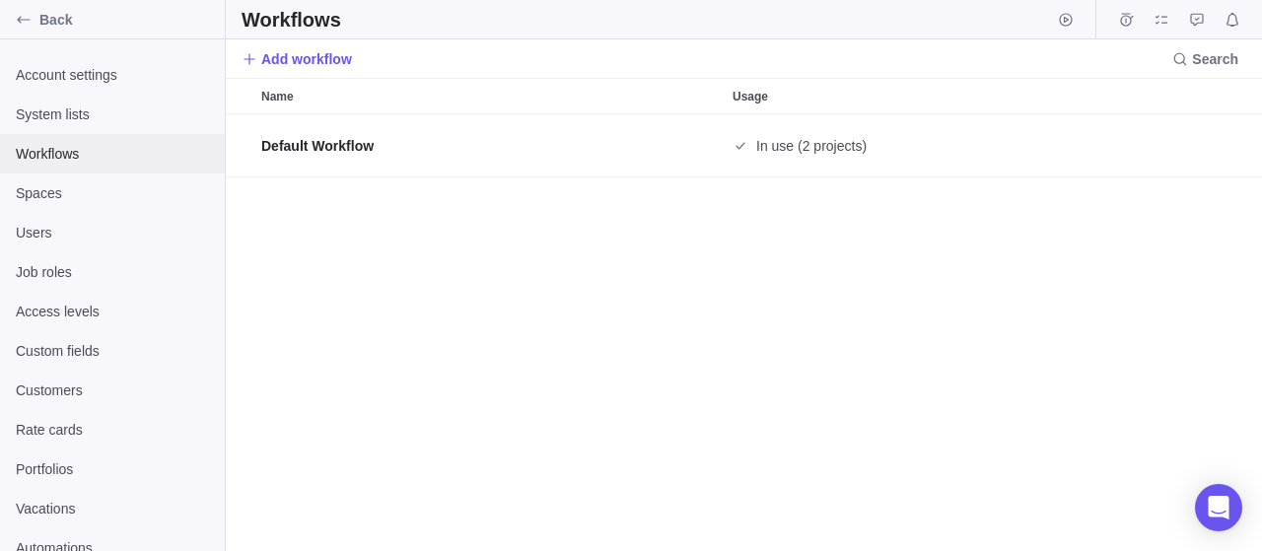
scroll to position [438, 1037]
click at [66, 190] on span "Spaces" at bounding box center [112, 193] width 193 height 20
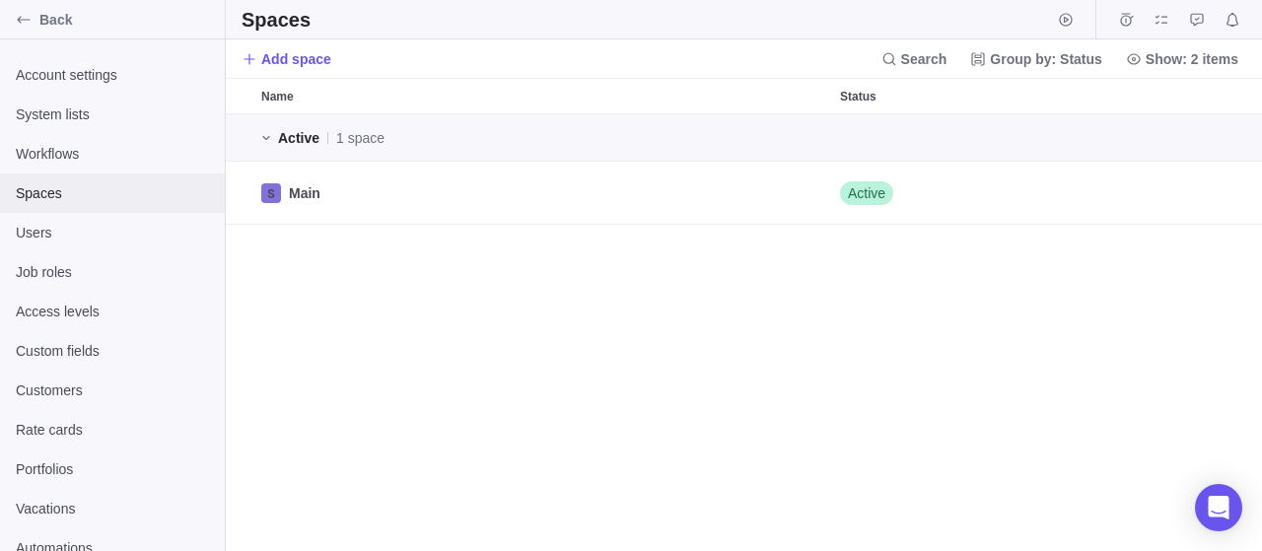
scroll to position [438, 1037]
click at [76, 80] on span "Account settings" at bounding box center [112, 75] width 193 height 20
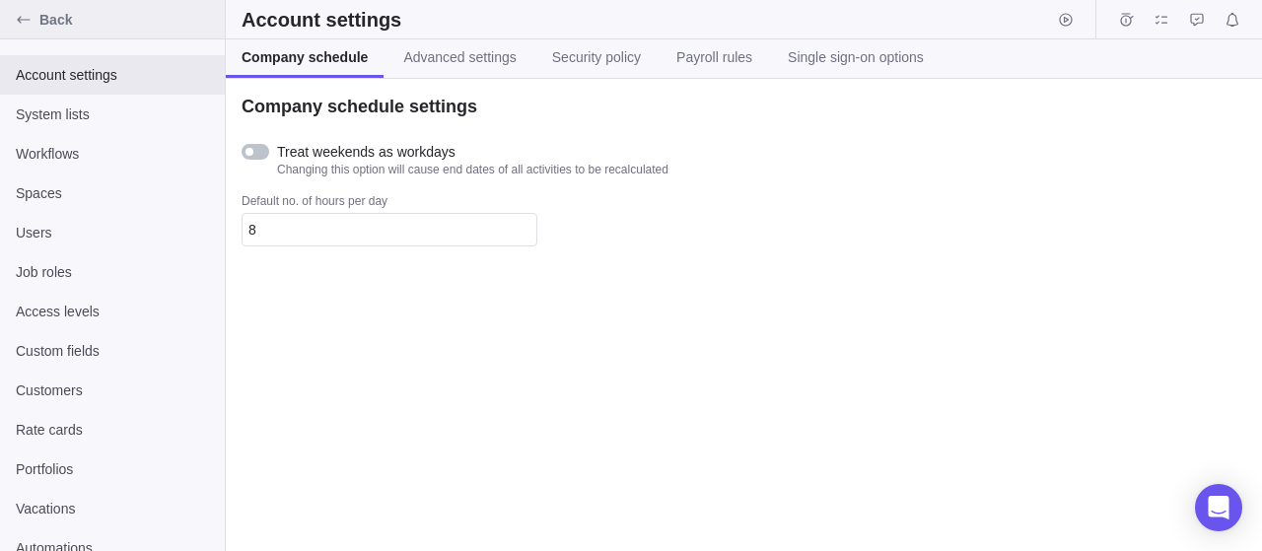
click at [39, 16] on span "Back" at bounding box center [128, 20] width 178 height 20
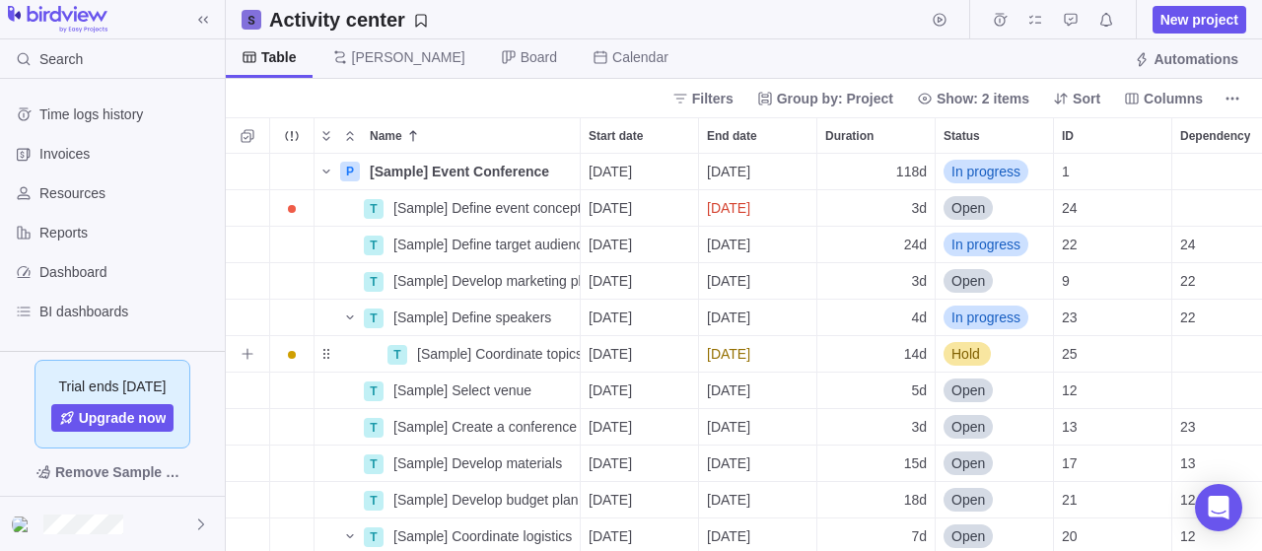
scroll to position [398, 1037]
click at [547, 206] on span "Details" at bounding box center [508, 208] width 81 height 28
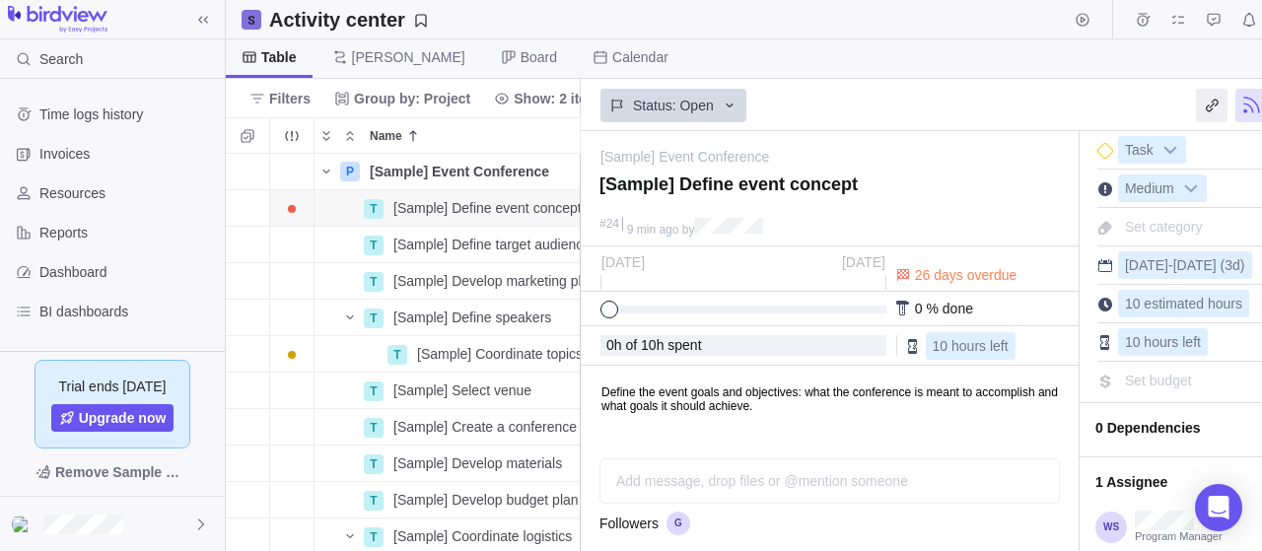
click at [686, 54] on div "Table Gantt Board Calendar Automations" at bounding box center [816, 58] width 1180 height 39
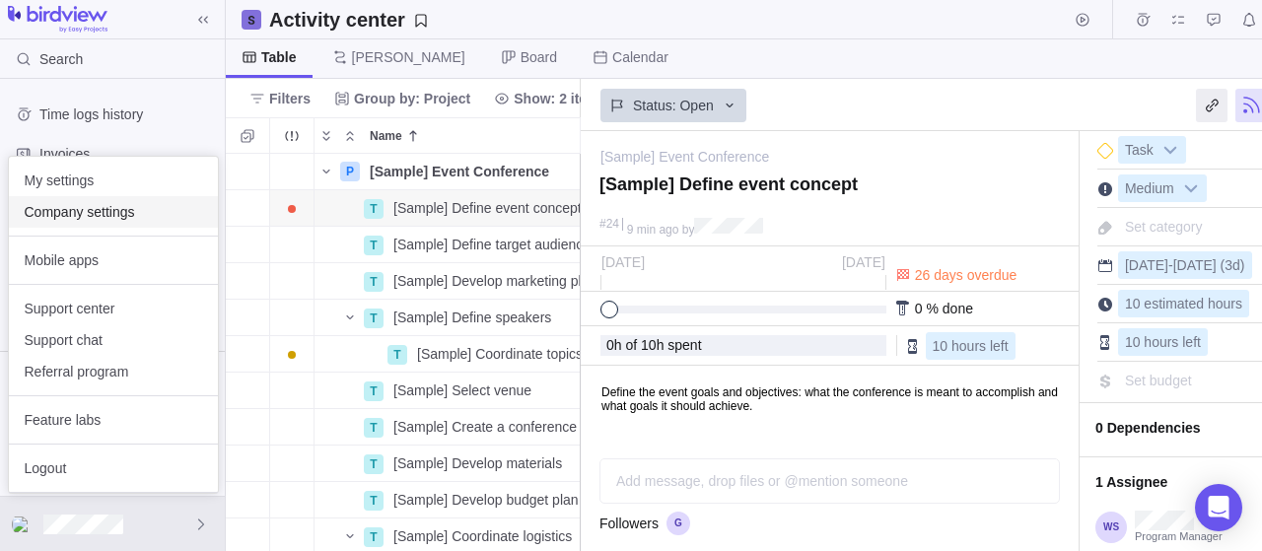
click at [113, 215] on span "Company settings" at bounding box center [114, 212] width 178 height 20
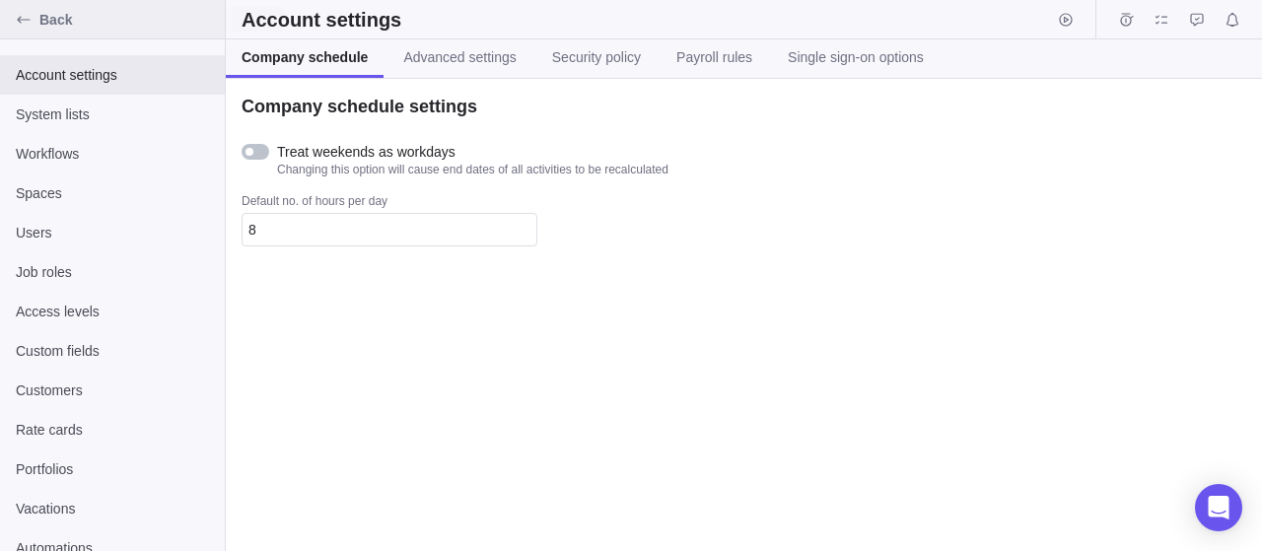
click at [58, 19] on span "Back" at bounding box center [128, 20] width 178 height 20
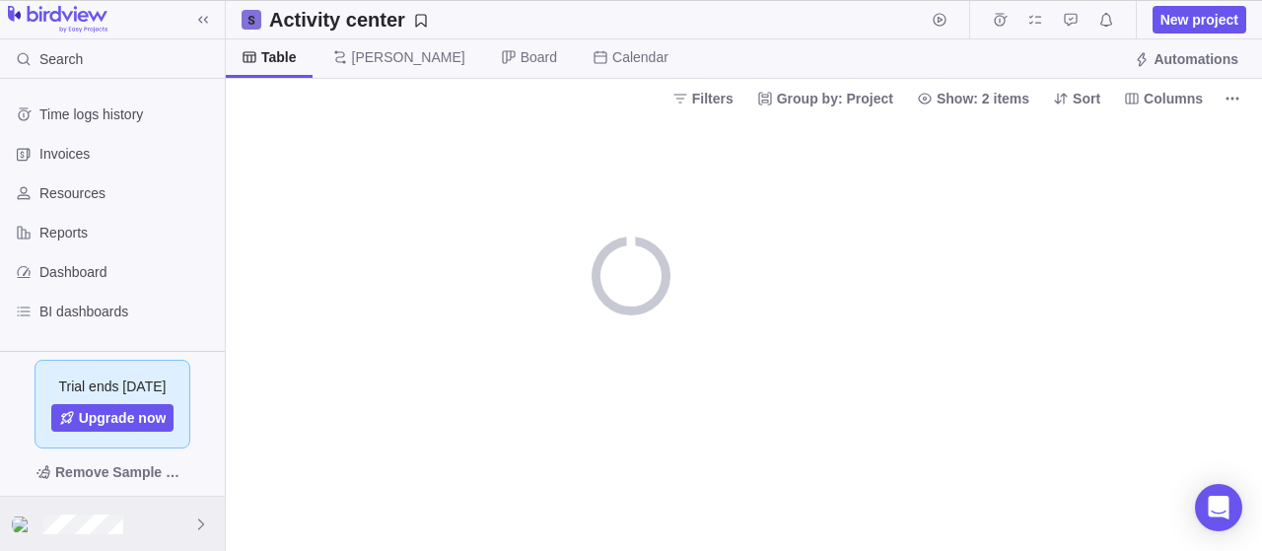
click at [206, 525] on icon at bounding box center [201, 525] width 16 height 16
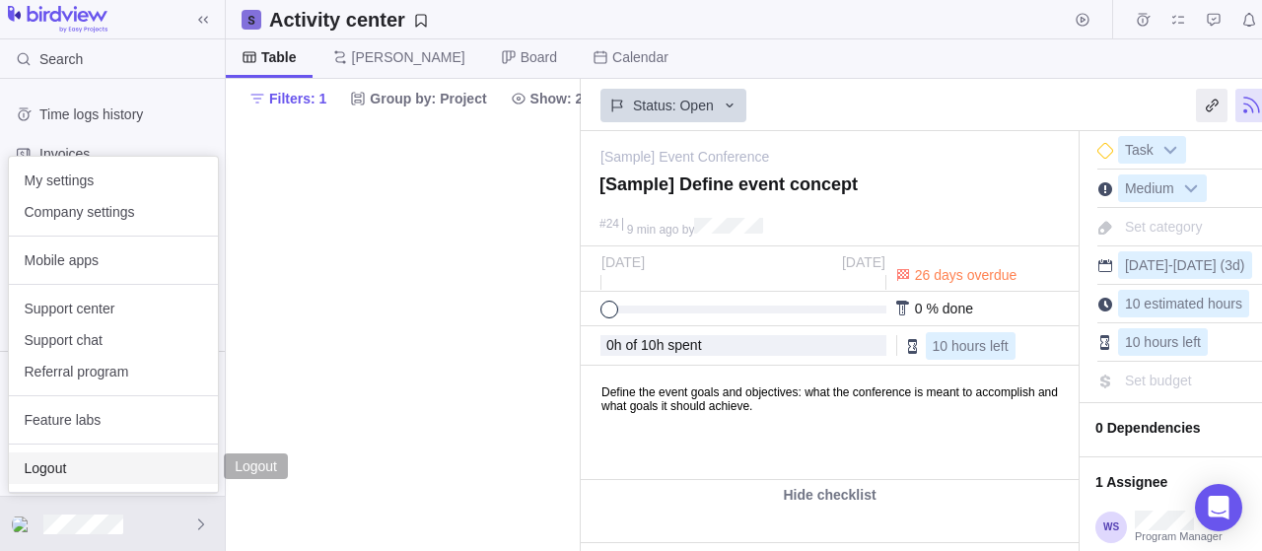
click at [98, 465] on span "Logout" at bounding box center [114, 469] width 178 height 20
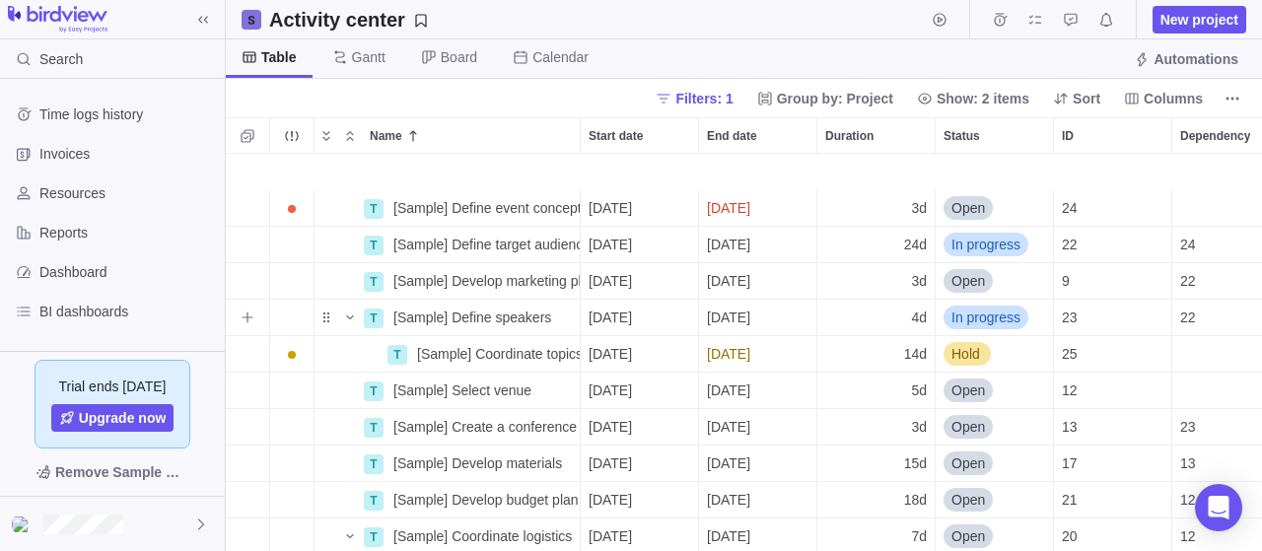
scroll to position [110, 0]
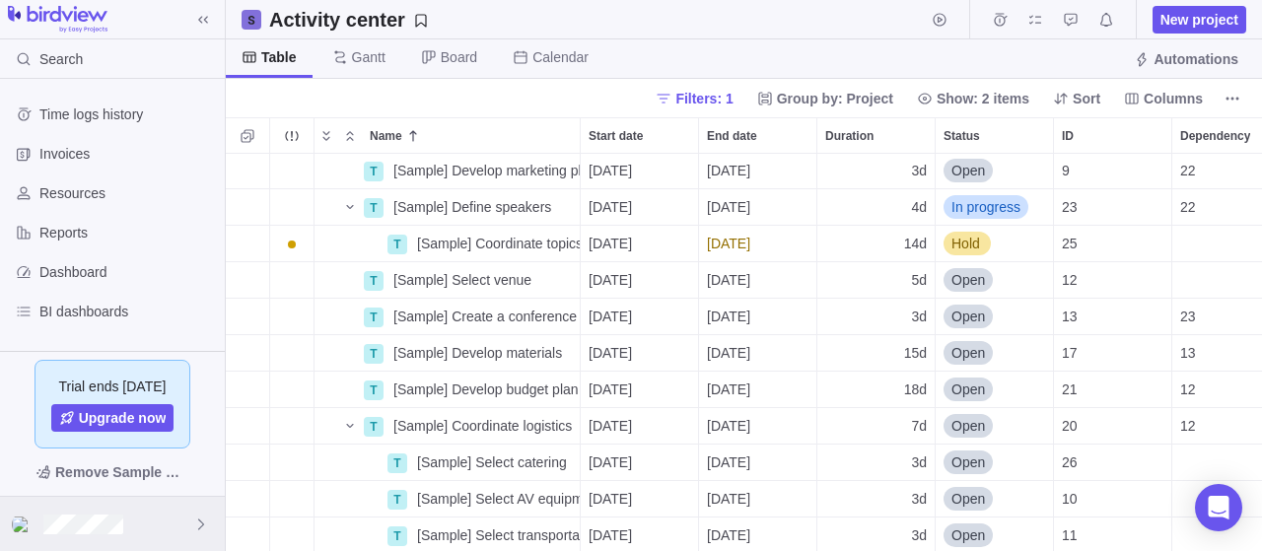
click at [200, 516] on div at bounding box center [112, 524] width 225 height 54
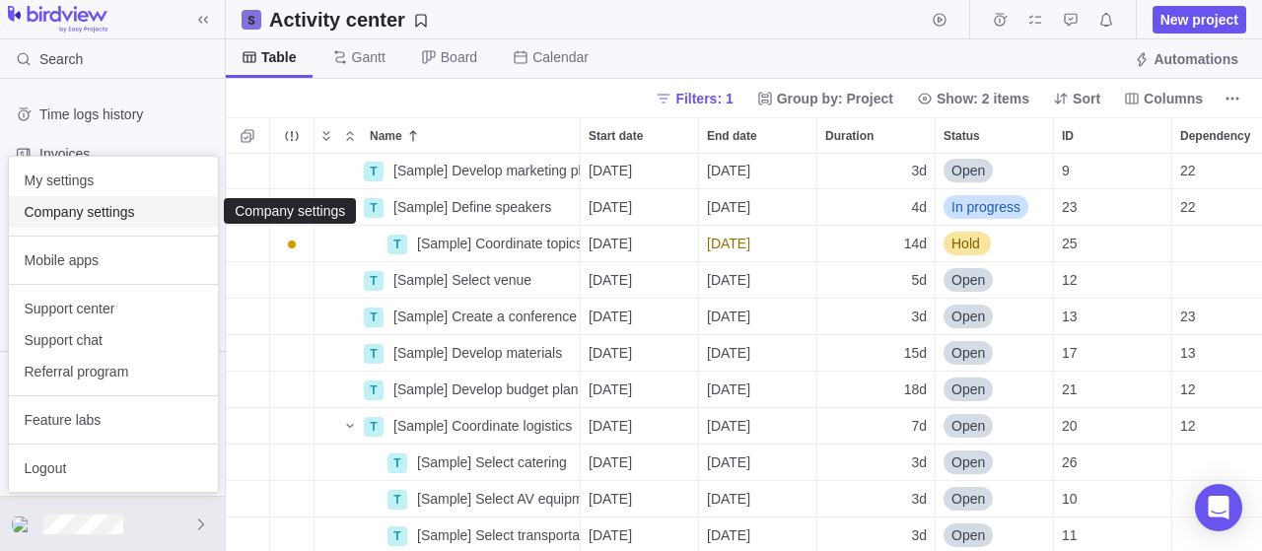
click at [110, 209] on span "Company settings" at bounding box center [114, 212] width 178 height 20
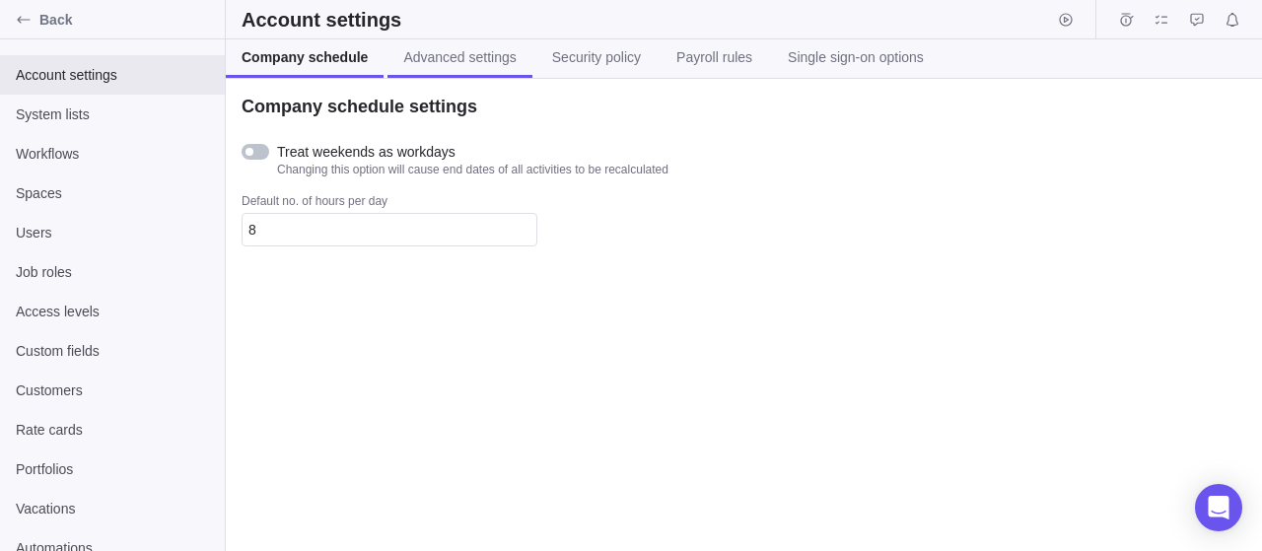
click at [453, 52] on span "Advanced settings" at bounding box center [459, 57] width 112 height 20
